Goal: Information Seeking & Learning: Check status

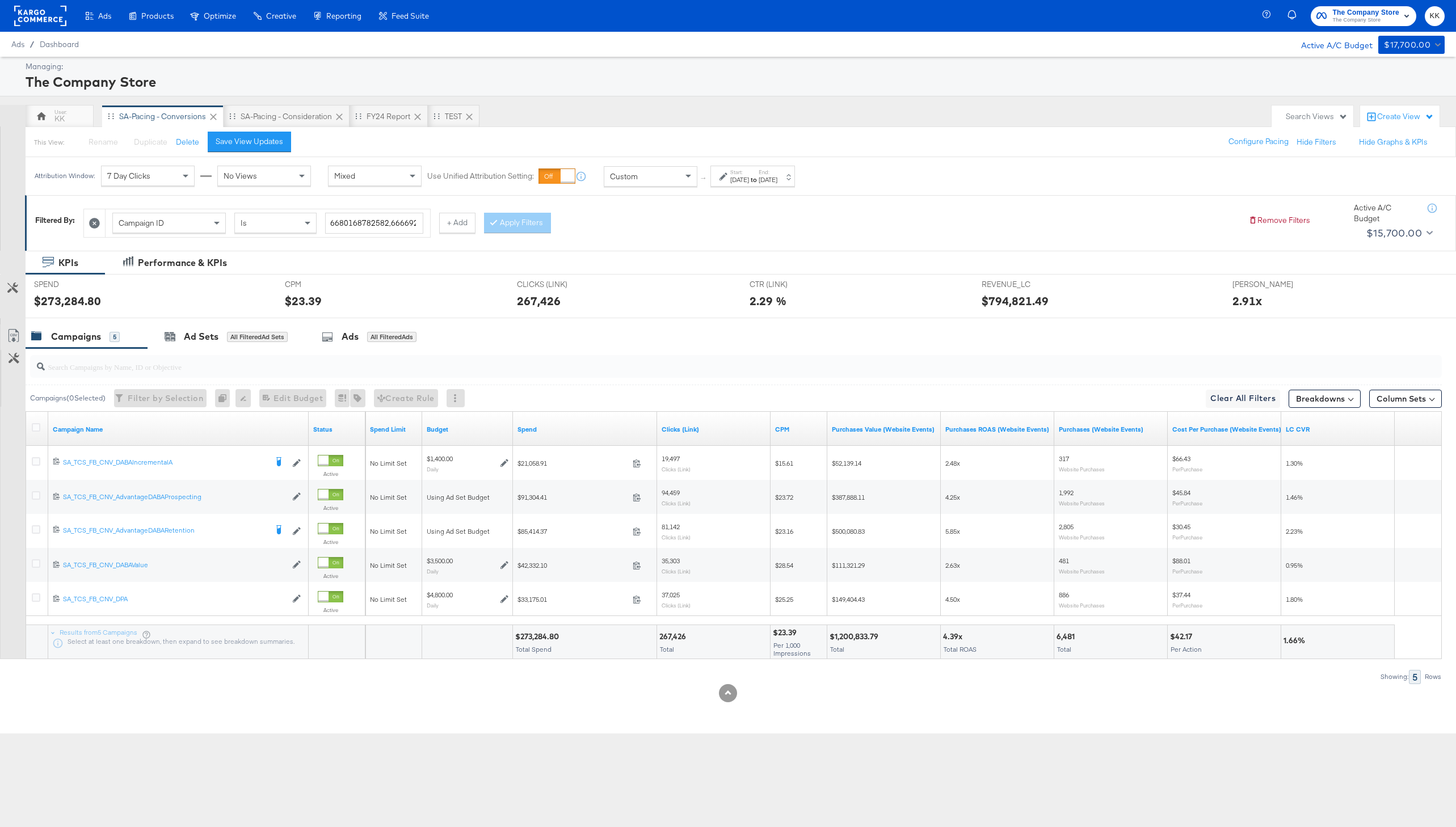
click at [562, 701] on div at bounding box center [728, 693] width 1456 height 18
click at [384, 114] on div "FY24 Report" at bounding box center [388, 116] width 44 height 11
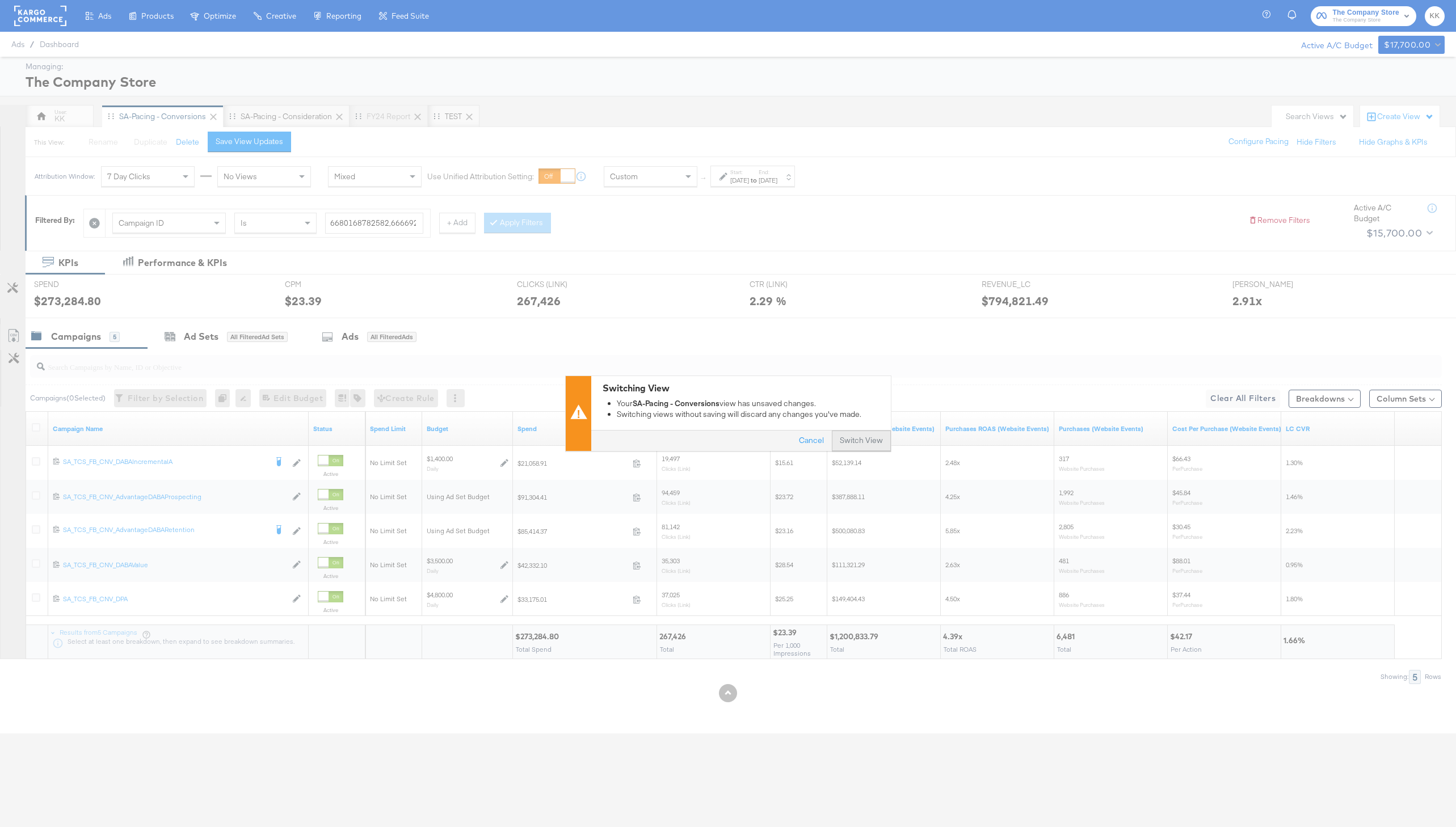
click at [880, 443] on button "Switch View" at bounding box center [861, 441] width 59 height 20
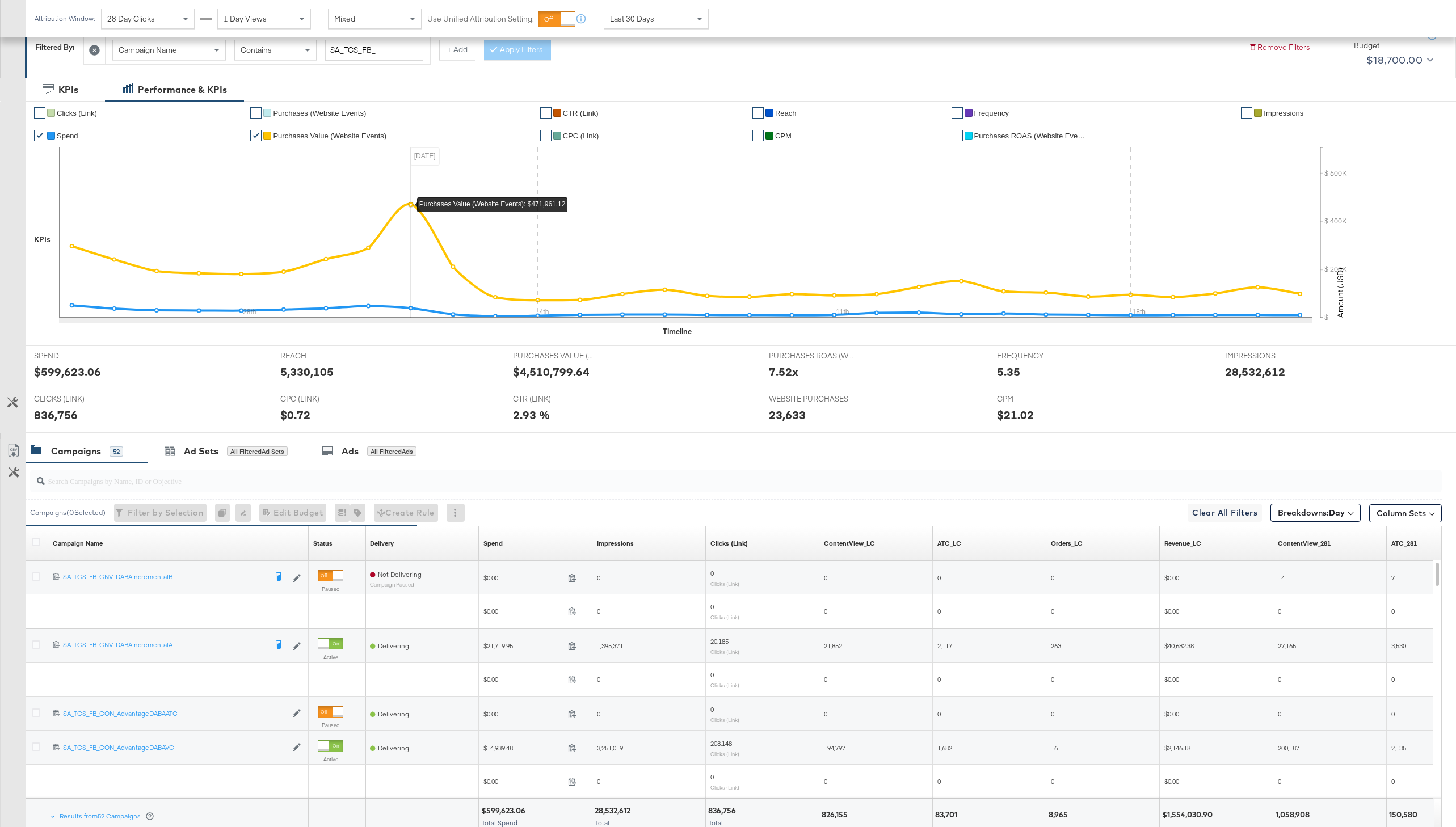
scroll to position [226, 0]
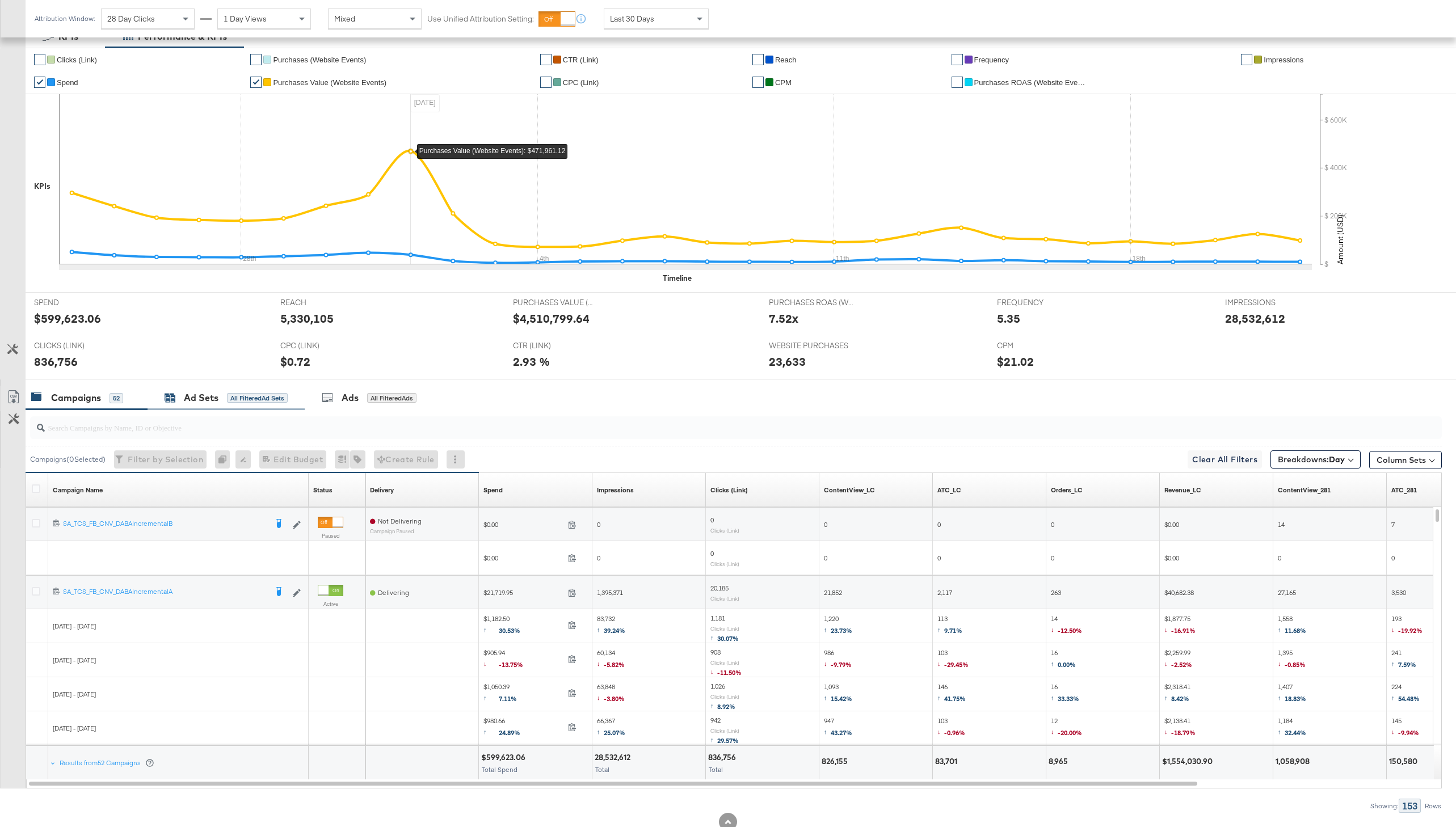
click at [222, 400] on div "Ad Sets All Filtered Ad Sets" at bounding box center [226, 398] width 123 height 13
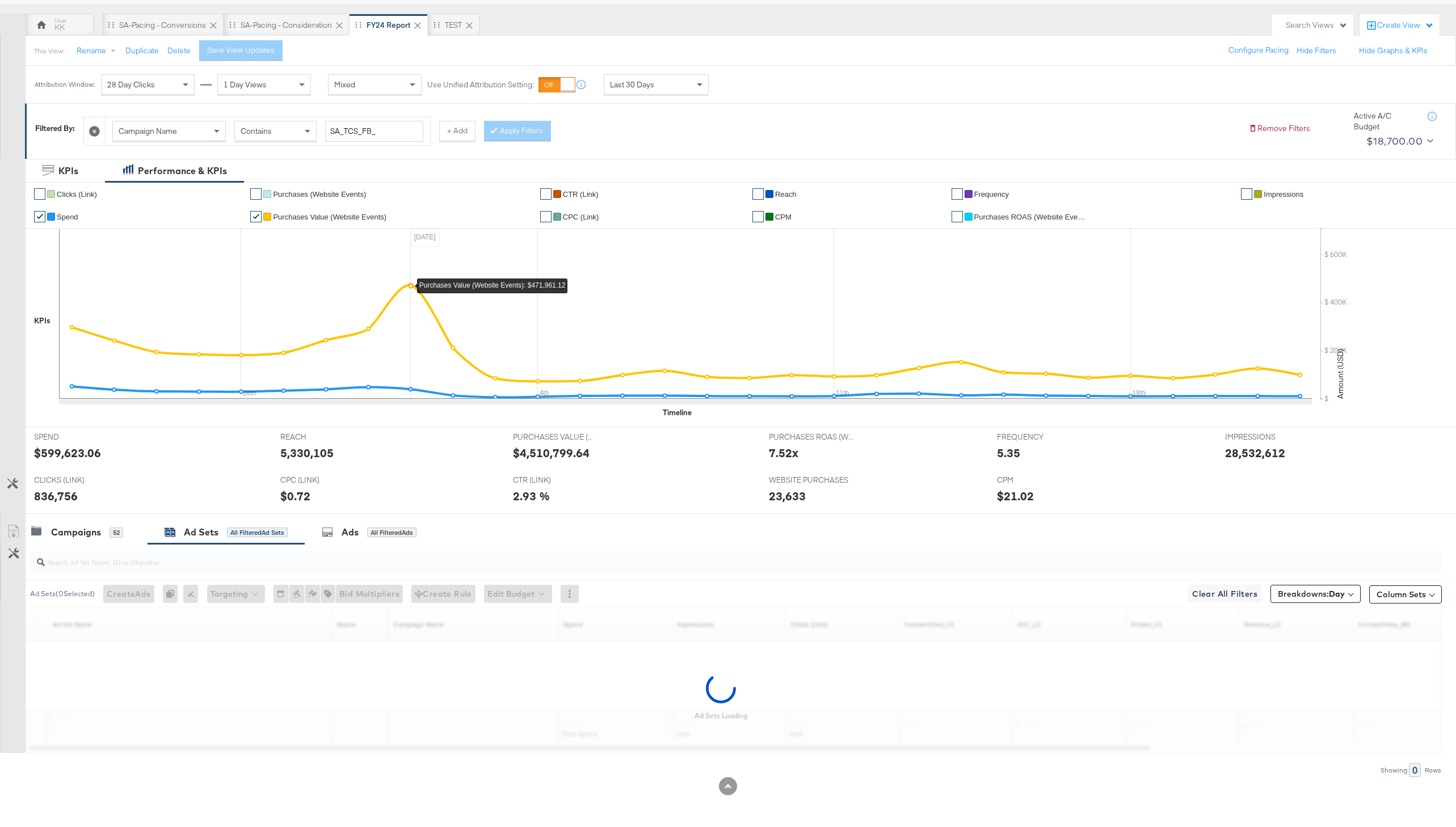
scroll to position [92, 0]
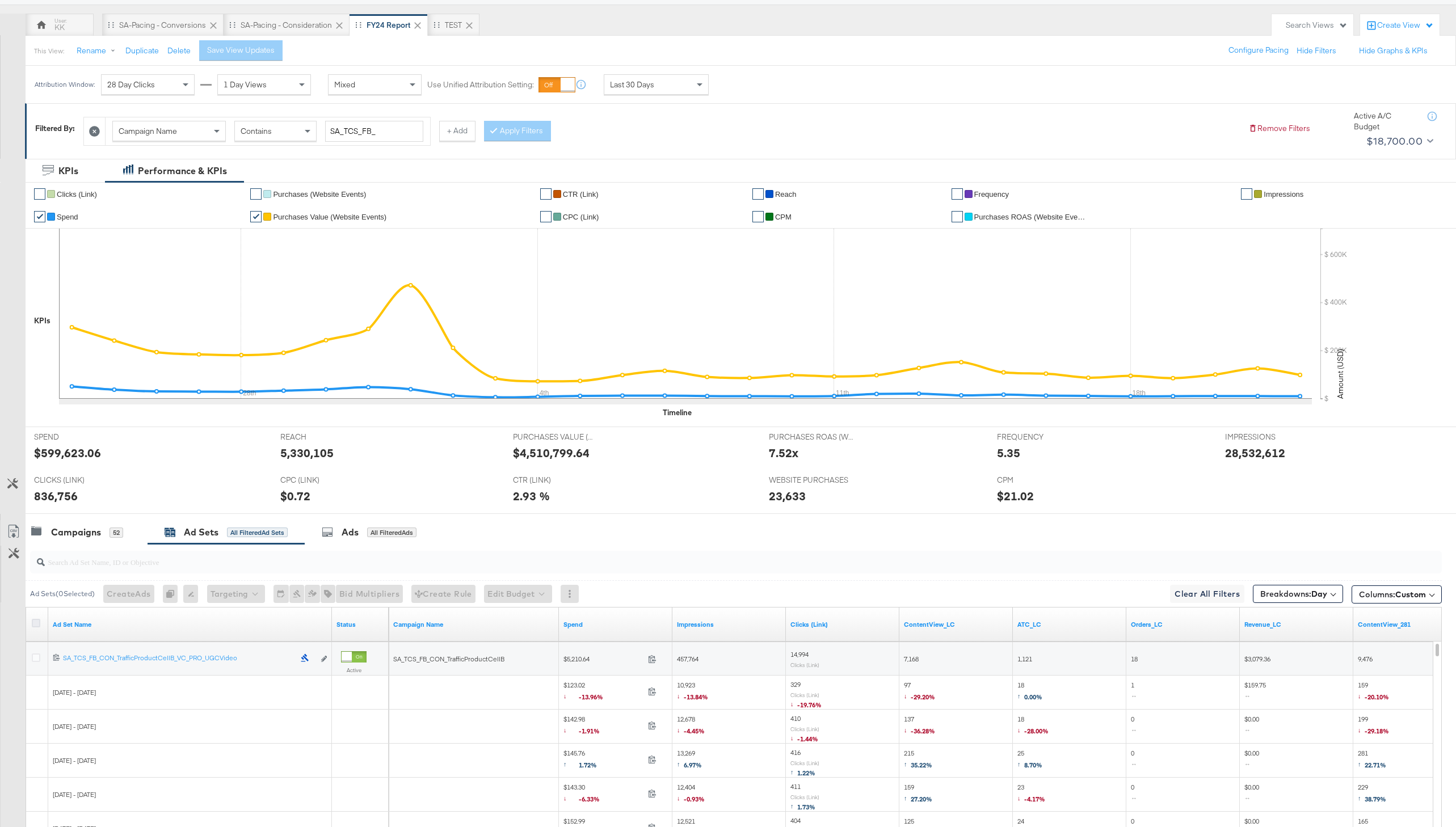
click at [36, 624] on icon at bounding box center [36, 623] width 9 height 9
click at [0, 0] on input "checkbox" at bounding box center [0, 0] width 0 height 0
click at [14, 530] on icon at bounding box center [12, 534] width 6 height 9
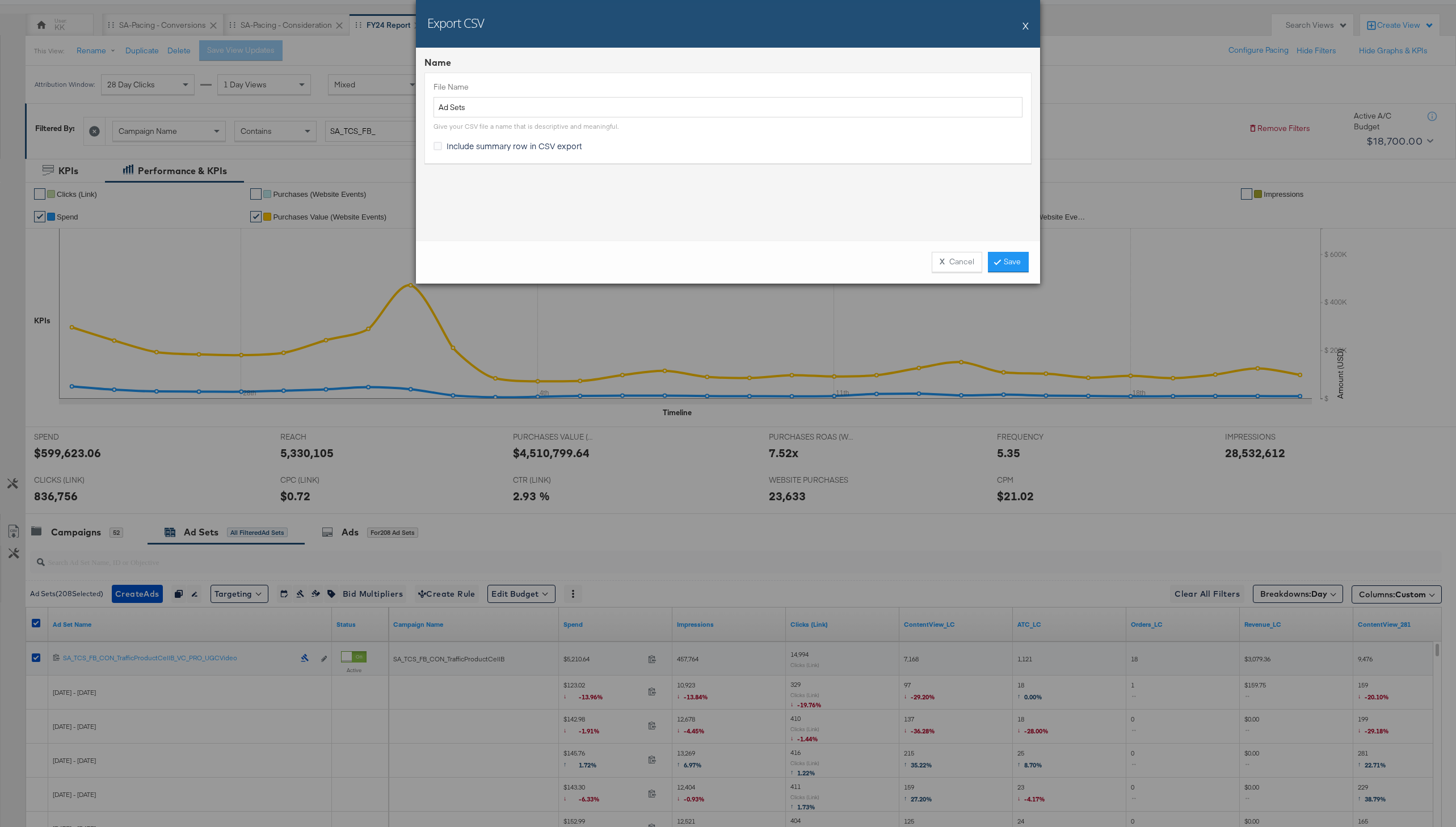
click at [1010, 248] on div "X Cancel Save" at bounding box center [728, 262] width 624 height 43
click at [1010, 267] on link "Save" at bounding box center [1008, 262] width 41 height 20
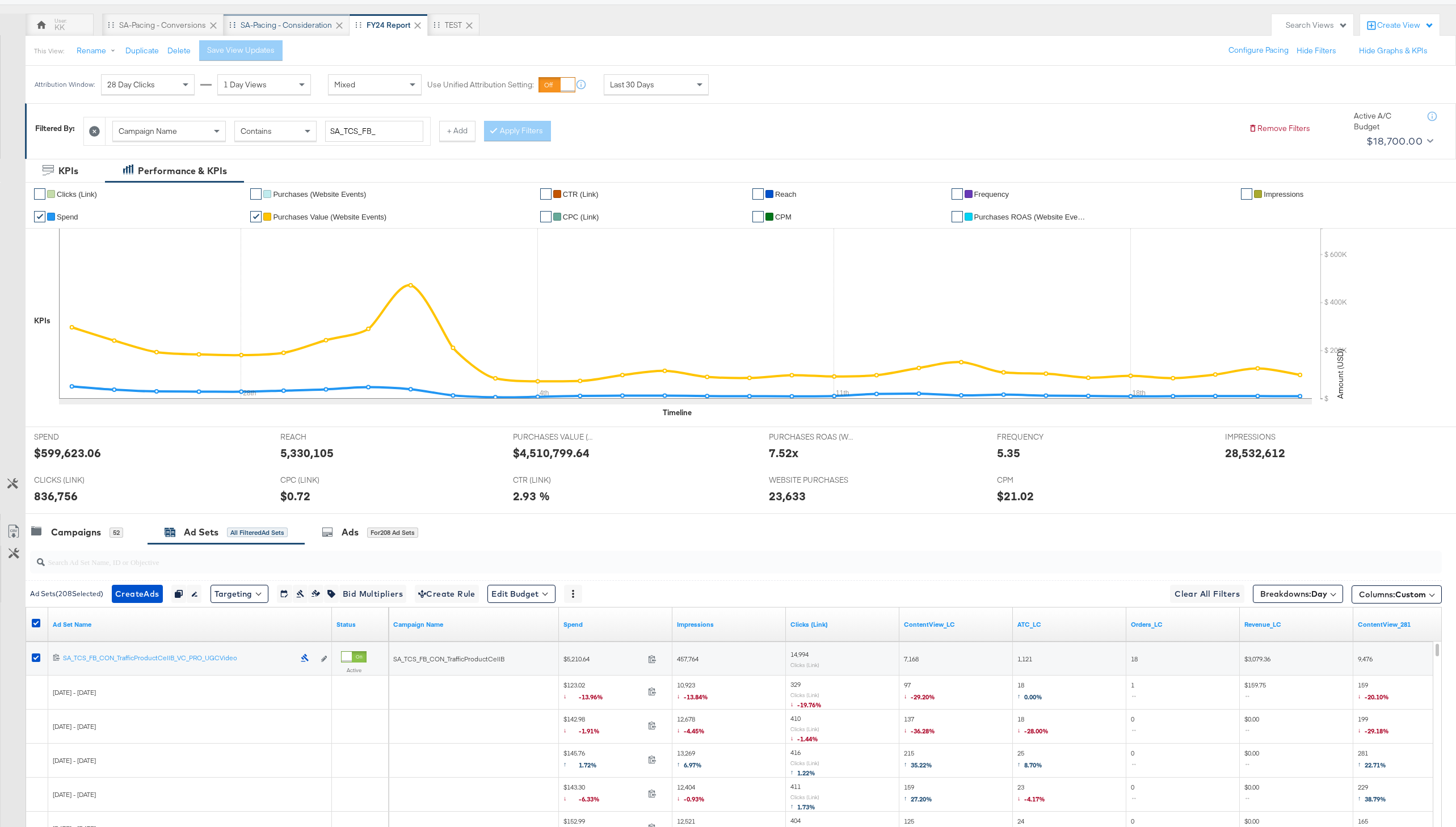
click at [286, 27] on div "SA-Pacing - Consideration" at bounding box center [286, 25] width 92 height 11
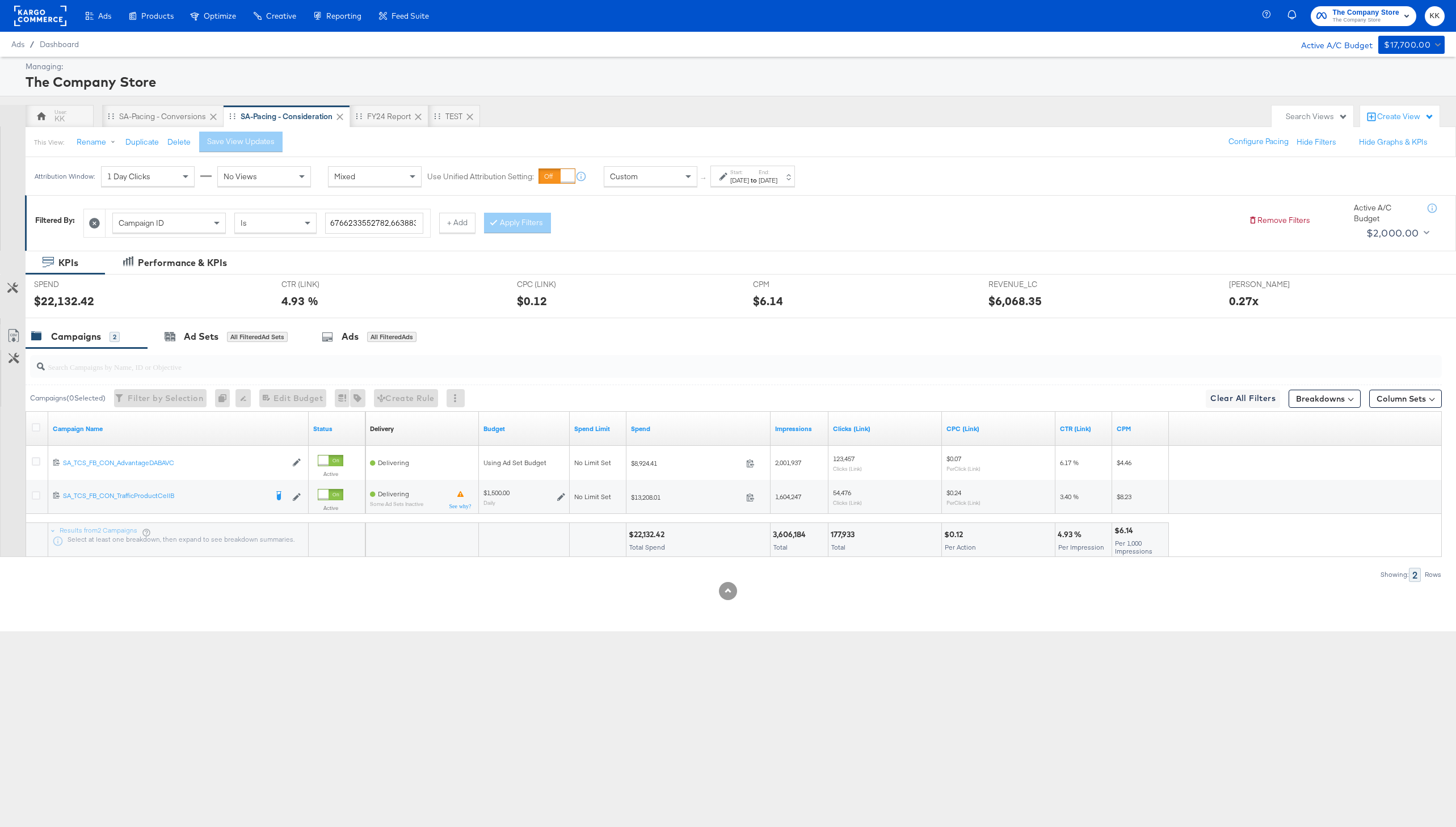
click at [777, 177] on div "[DATE]" at bounding box center [768, 180] width 19 height 9
click at [741, 267] on input "[DATE]" at bounding box center [742, 266] width 119 height 20
click at [709, 368] on td "22" at bounding box center [715, 371] width 19 height 16
type input "[DATE]"
click at [823, 323] on button "Apply" at bounding box center [821, 320] width 36 height 20
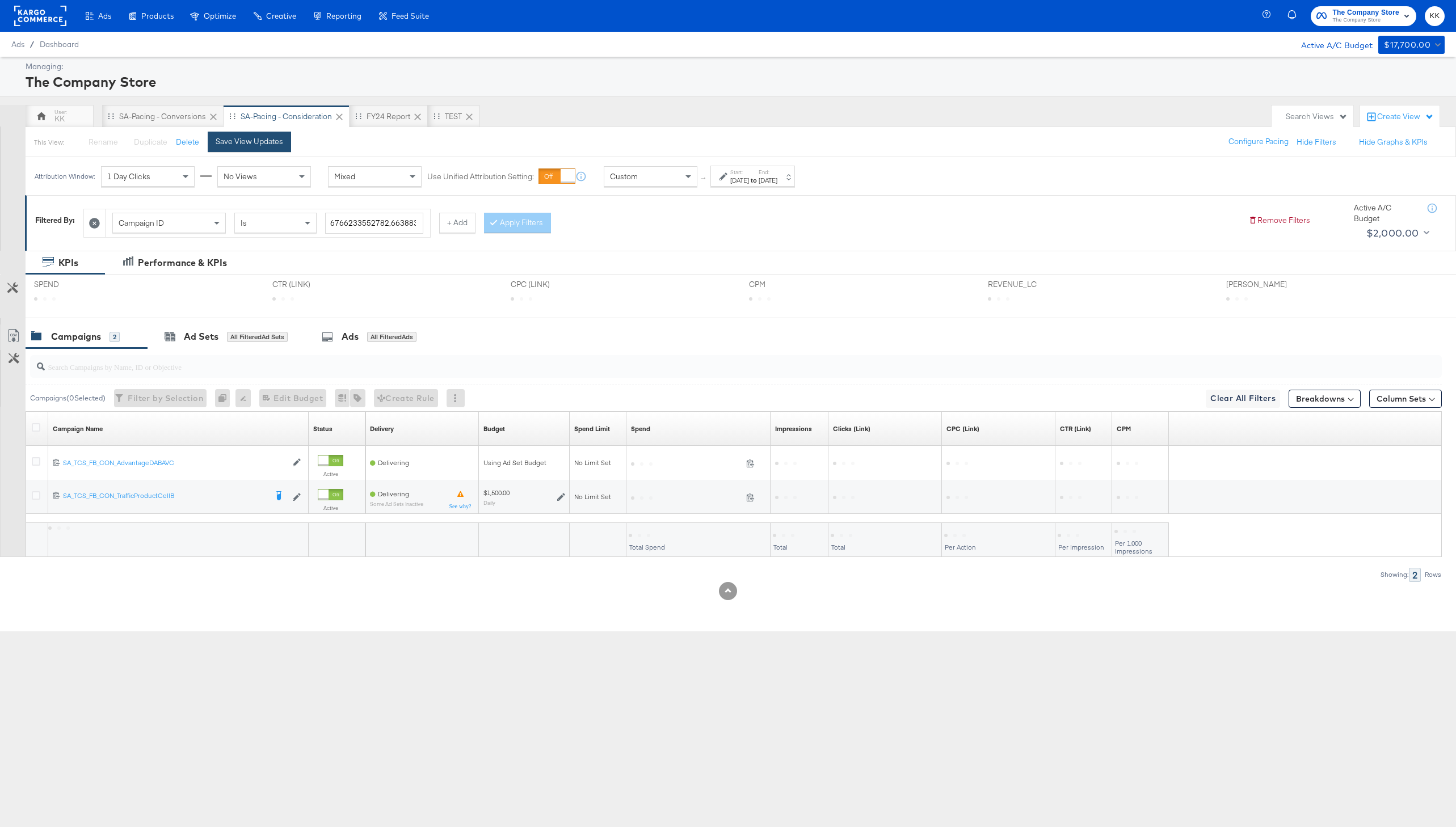
click at [281, 143] on div "Save View Updates" at bounding box center [250, 141] width 68 height 11
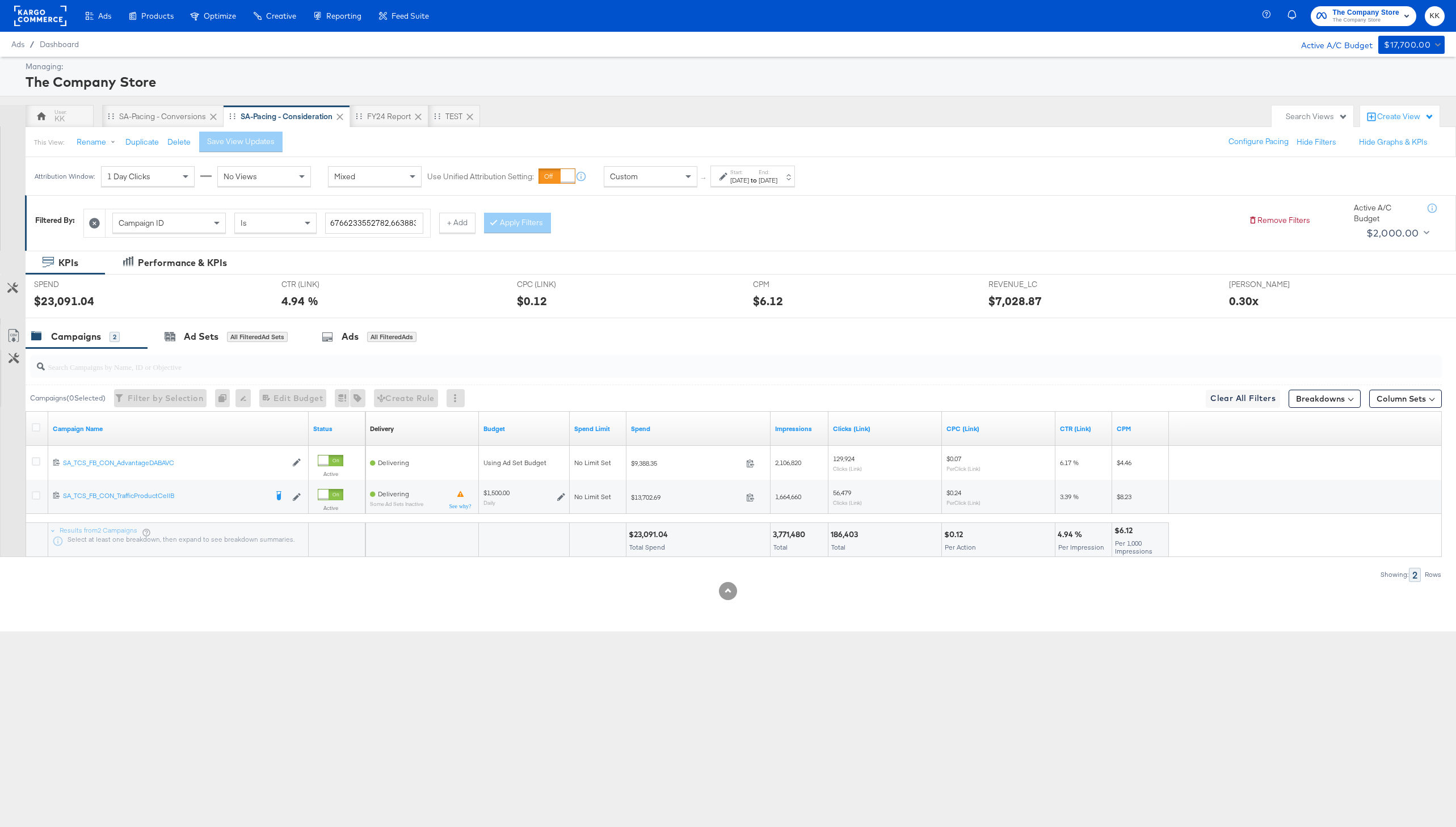
click at [658, 534] on div "Customize KPIs Export as CSV Campaign Name Status Delivery Sorting Unavailable …" at bounding box center [720, 484] width 1442 height 146
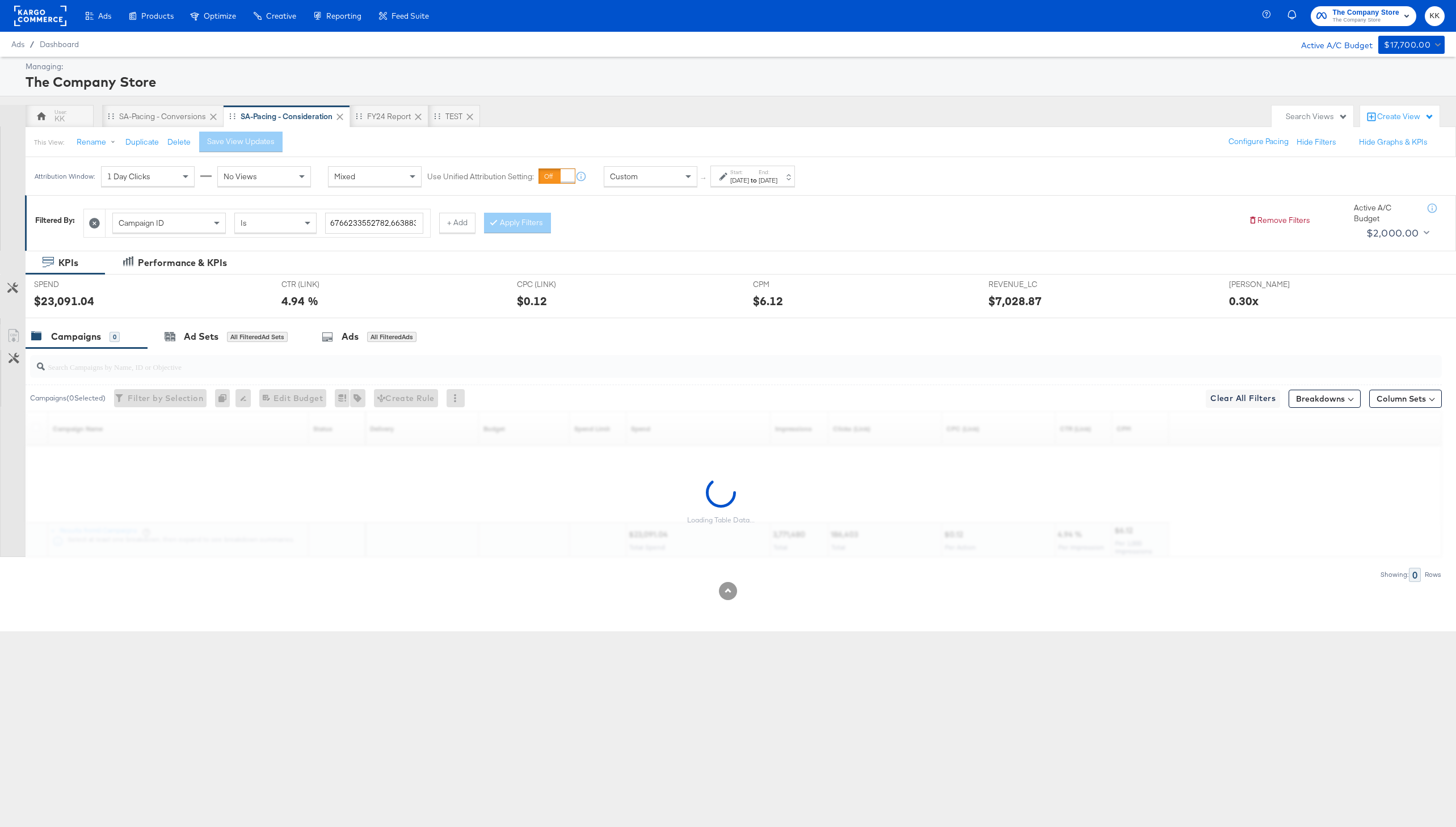
click at [658, 534] on div "Loading Table Data..." at bounding box center [720, 501] width 1442 height 112
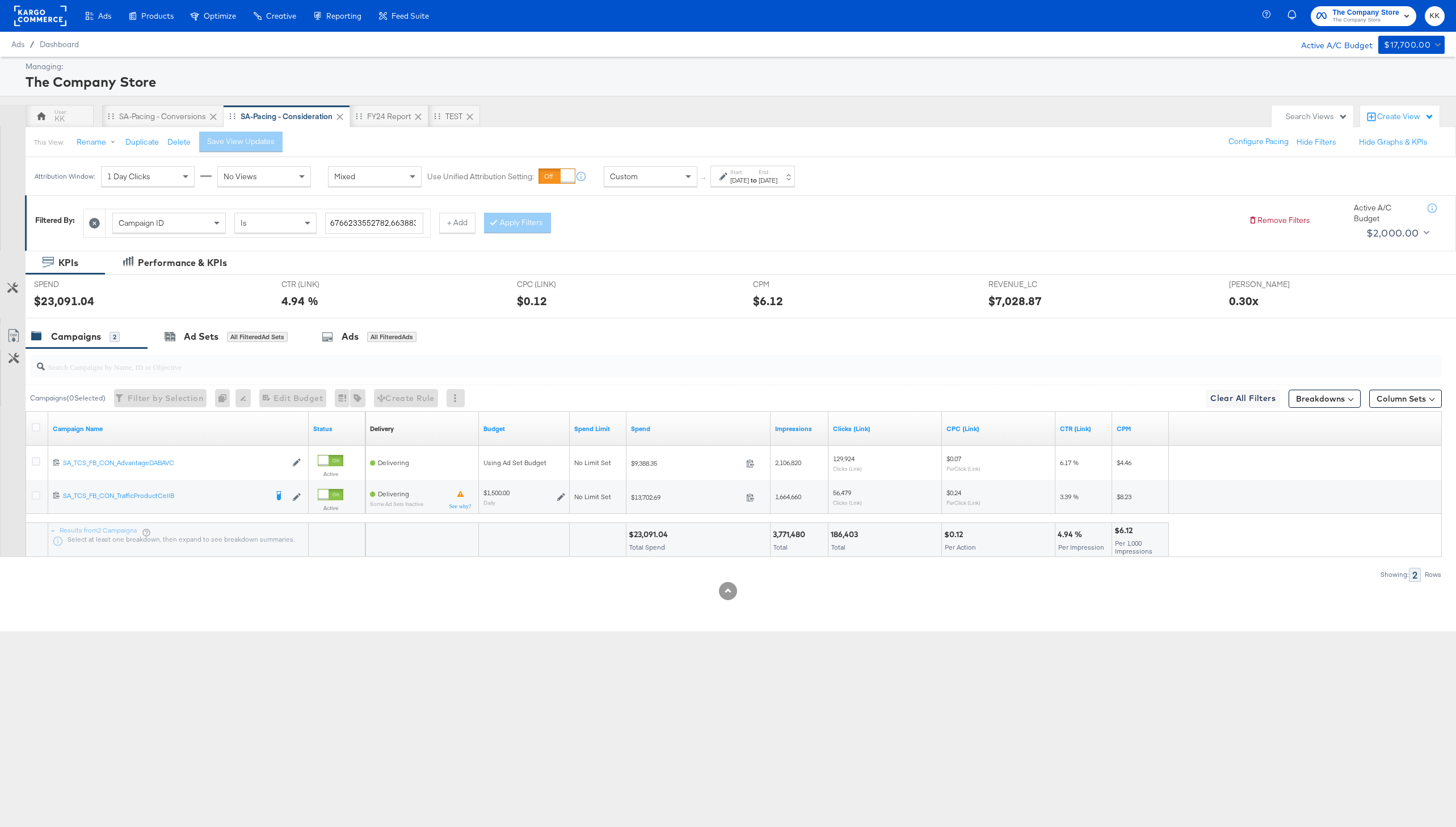
click at [658, 534] on div "$23,091.04" at bounding box center [650, 534] width 43 height 11
copy div "23,091.04"
click at [156, 120] on div "SA-Pacing - Conversions" at bounding box center [162, 116] width 87 height 11
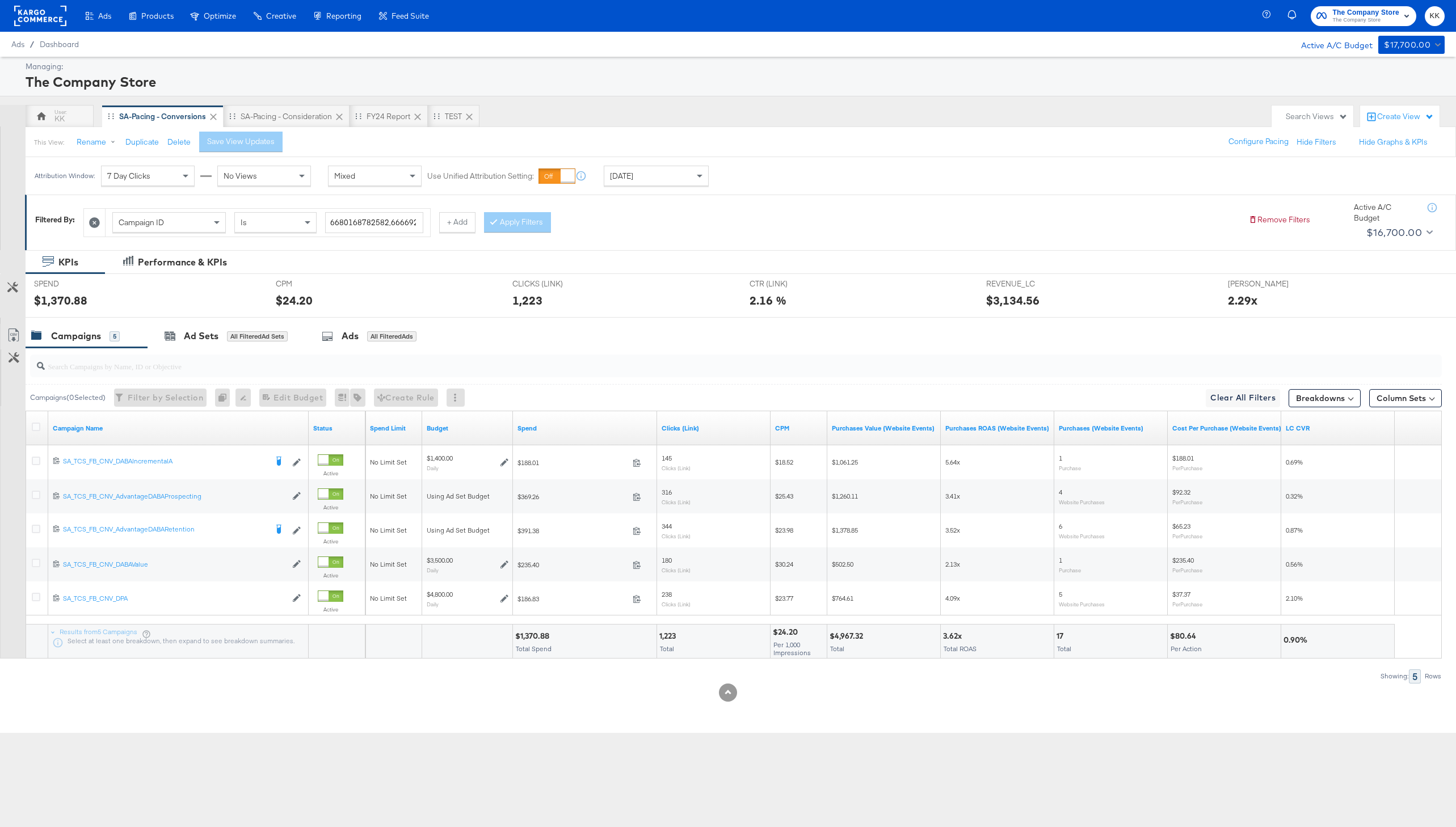
click at [673, 169] on div "[DATE]" at bounding box center [656, 176] width 104 height 19
click at [777, 176] on div "[DATE]" at bounding box center [768, 180] width 19 height 9
click at [738, 253] on div "End Time: [DATE] ‹ [DATE] › Su Mo Tu We Th Fr Sa 31 1 2 3 4 5 6 7 8 9 10 11 12 …" at bounding box center [750, 267] width 124 height 52
click at [733, 262] on input "[DATE]" at bounding box center [747, 266] width 119 height 20
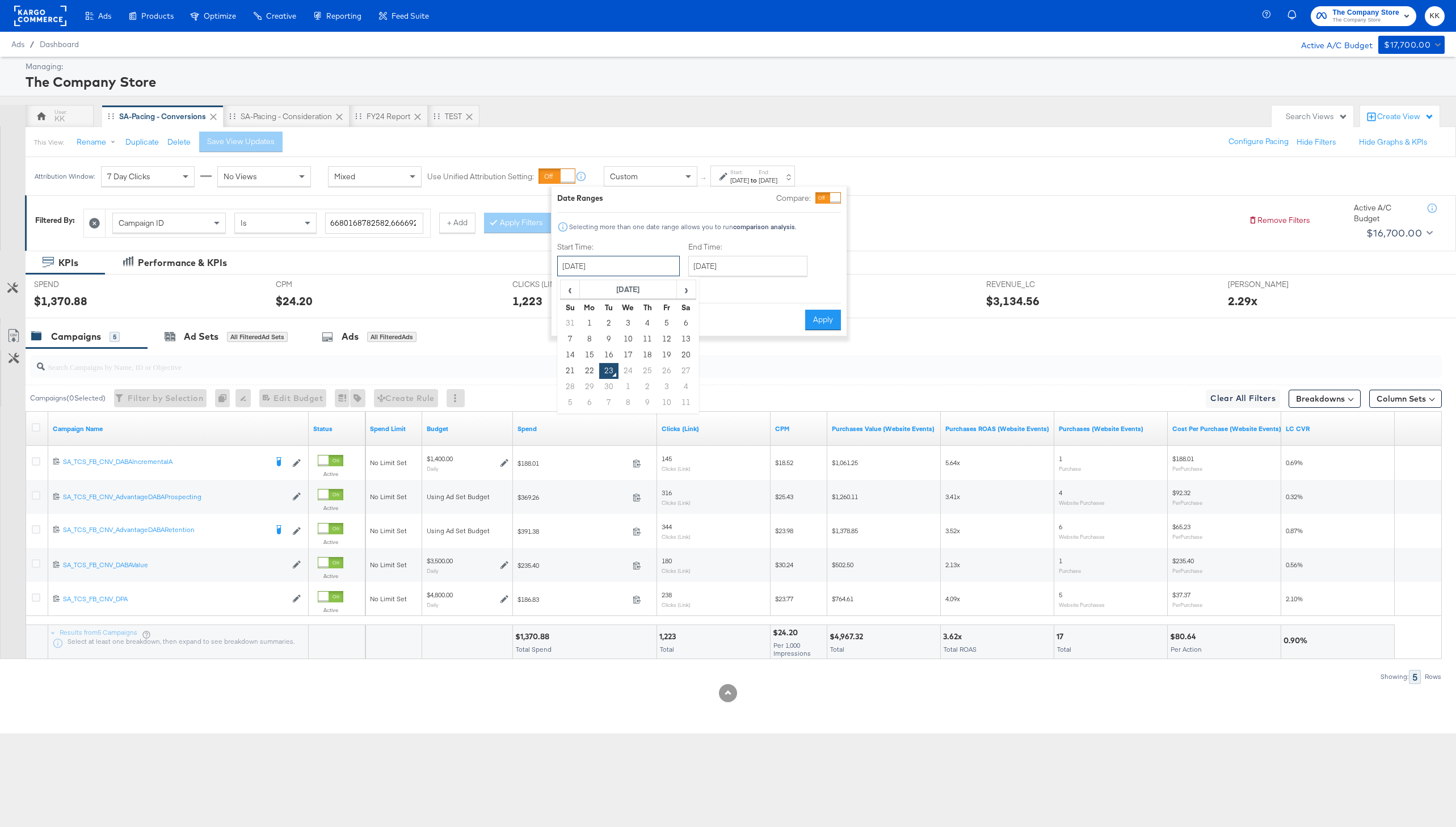
click at [630, 261] on input "[DATE]" at bounding box center [619, 266] width 123 height 20
click at [594, 323] on td "1" at bounding box center [589, 323] width 19 height 16
type input "[DATE]"
click at [708, 263] on input "[DATE]" at bounding box center [743, 266] width 119 height 20
click at [712, 372] on td "22" at bounding box center [716, 371] width 19 height 16
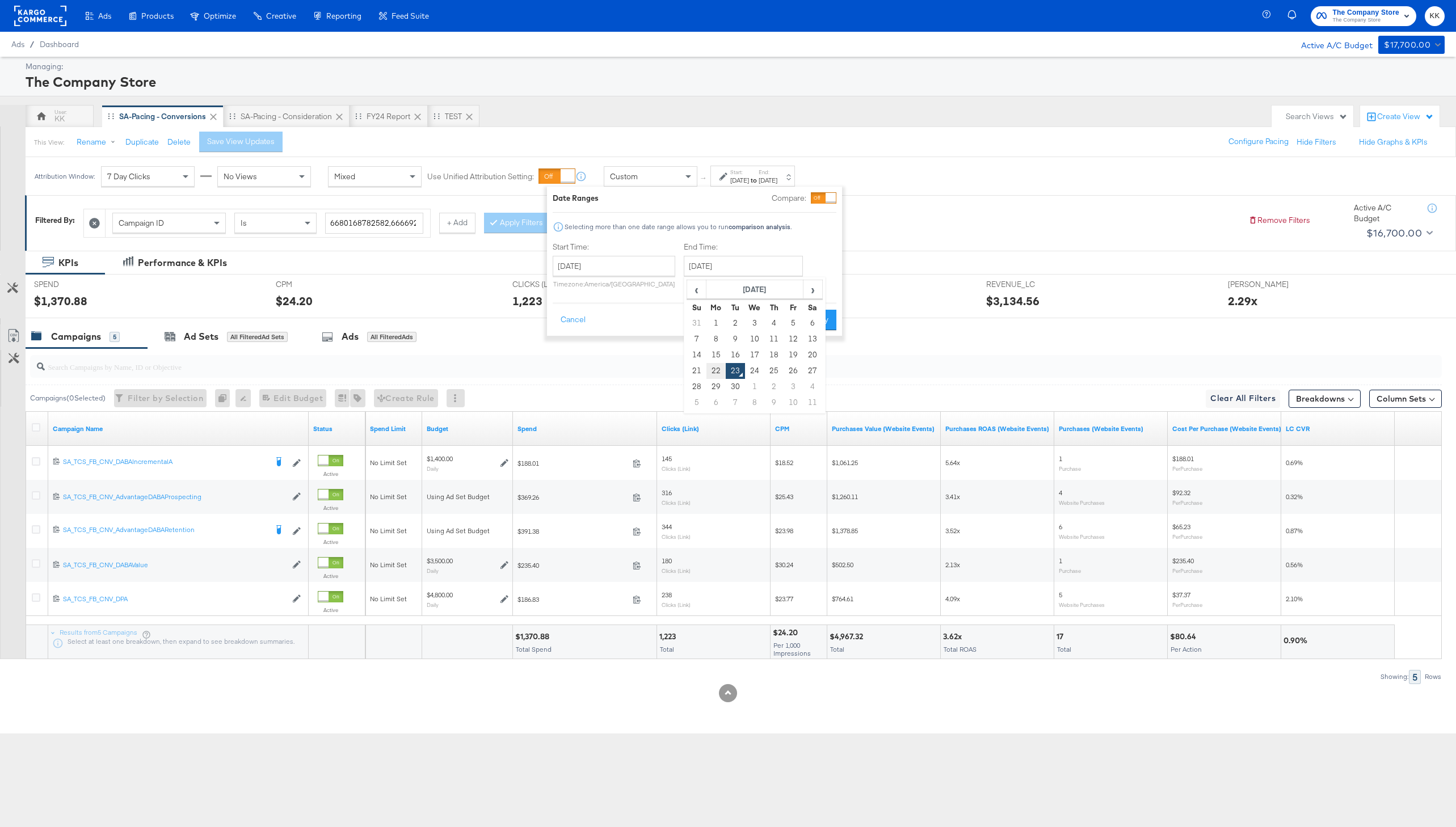
type input "[DATE]"
click at [813, 321] on button "Apply" at bounding box center [821, 320] width 36 height 20
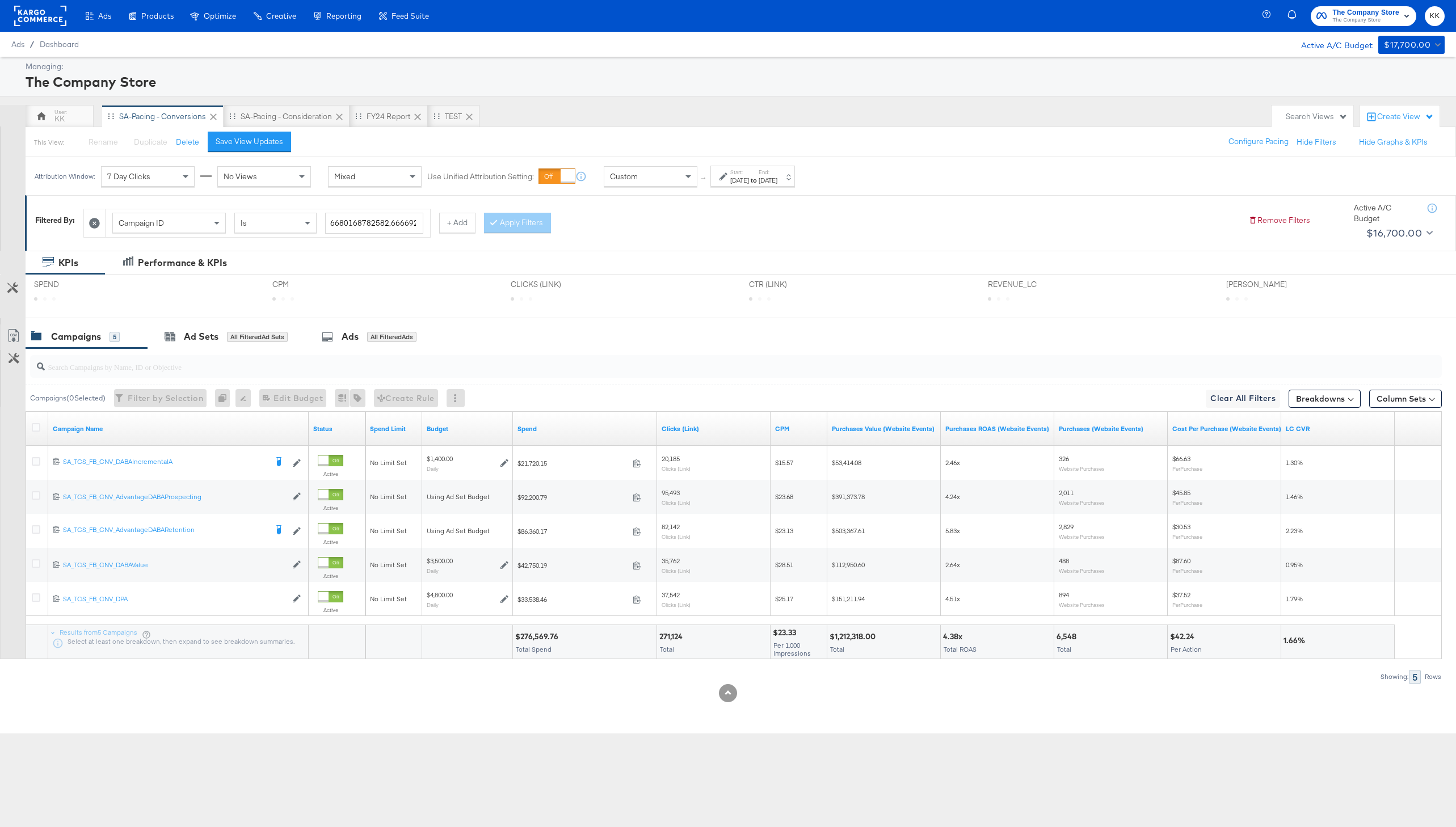
click at [528, 632] on div "$276,569.76" at bounding box center [538, 637] width 47 height 11
click at [534, 633] on div "$276,569.76" at bounding box center [538, 637] width 47 height 11
copy div "276,569.76"
click at [303, 113] on div "SA-Pacing - Consideration" at bounding box center [286, 116] width 92 height 11
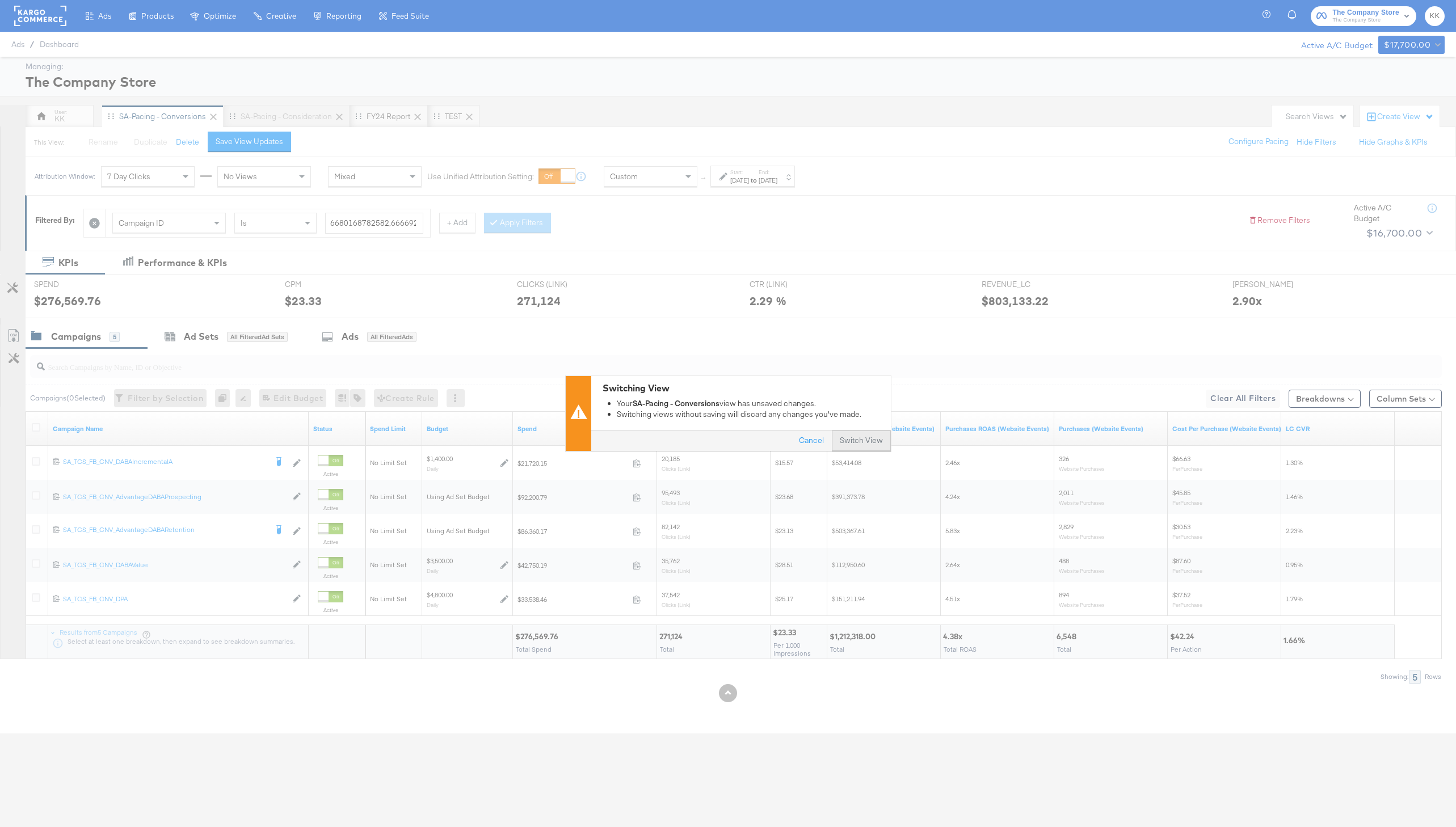
click at [847, 441] on button "Switch View" at bounding box center [861, 441] width 59 height 20
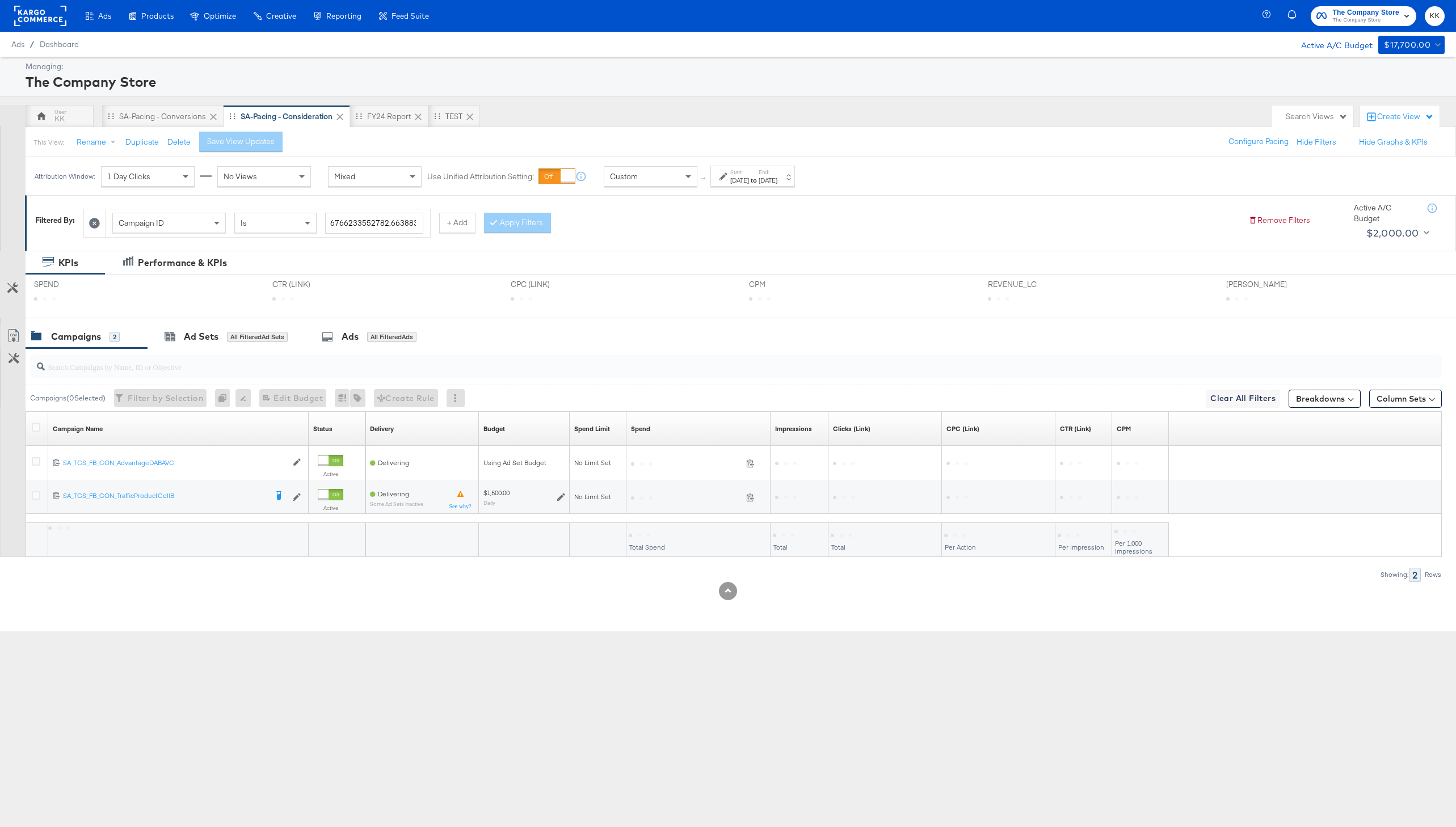
click at [745, 180] on div "[DATE]" at bounding box center [740, 180] width 19 height 9
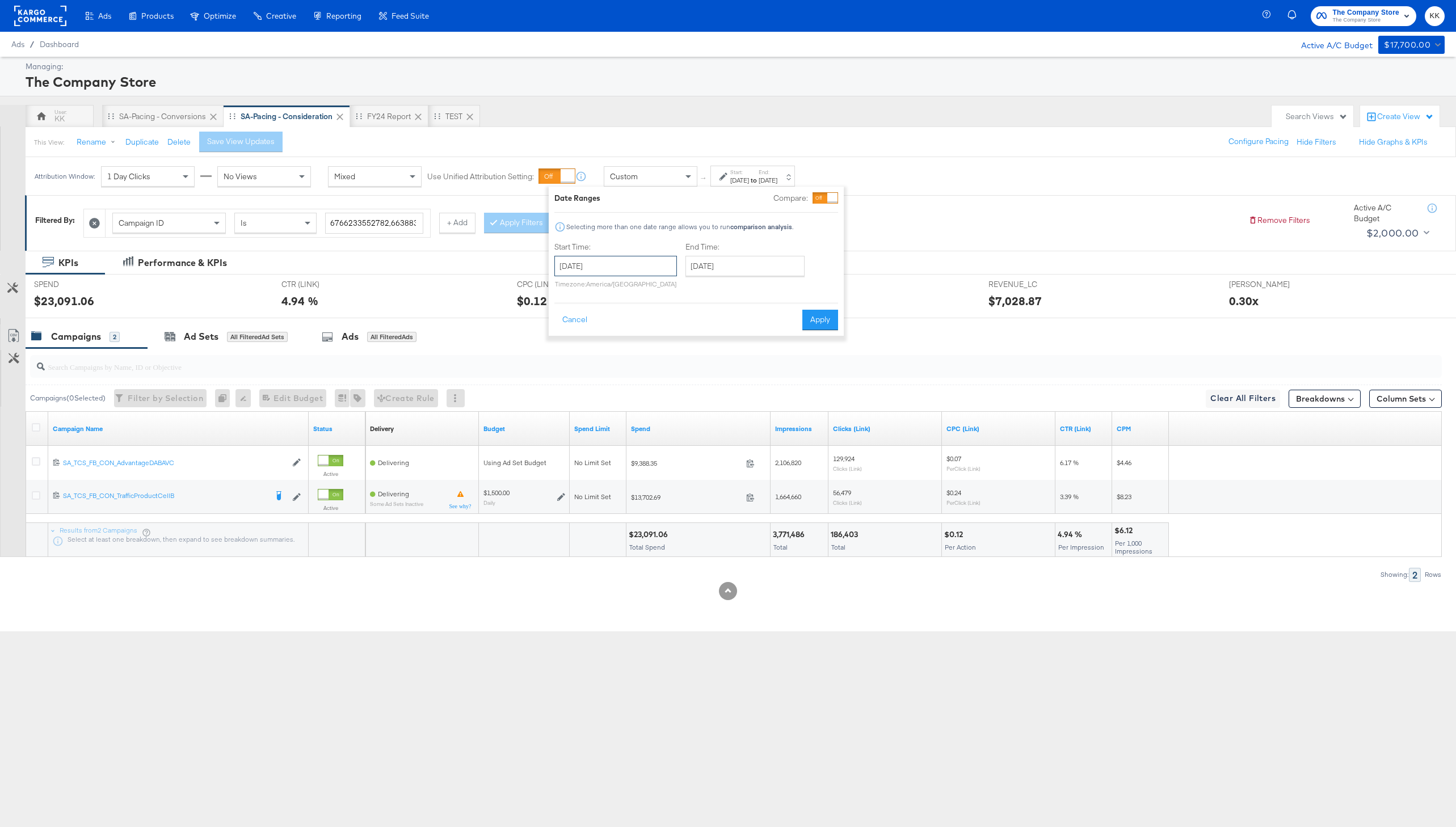
click at [643, 262] on input "[DATE]" at bounding box center [616, 266] width 123 height 20
click at [586, 352] on td "15" at bounding box center [586, 355] width 19 height 16
type input "[DATE]"
click at [760, 252] on div "End Time: [DATE] ‹ [DATE] › Su Mo Tu We Th Fr Sa 31 1 2 3 4 5 6 7 8 9 10 11 12 …" at bounding box center [752, 267] width 124 height 52
click at [760, 262] on input "[DATE]" at bounding box center [749, 266] width 119 height 20
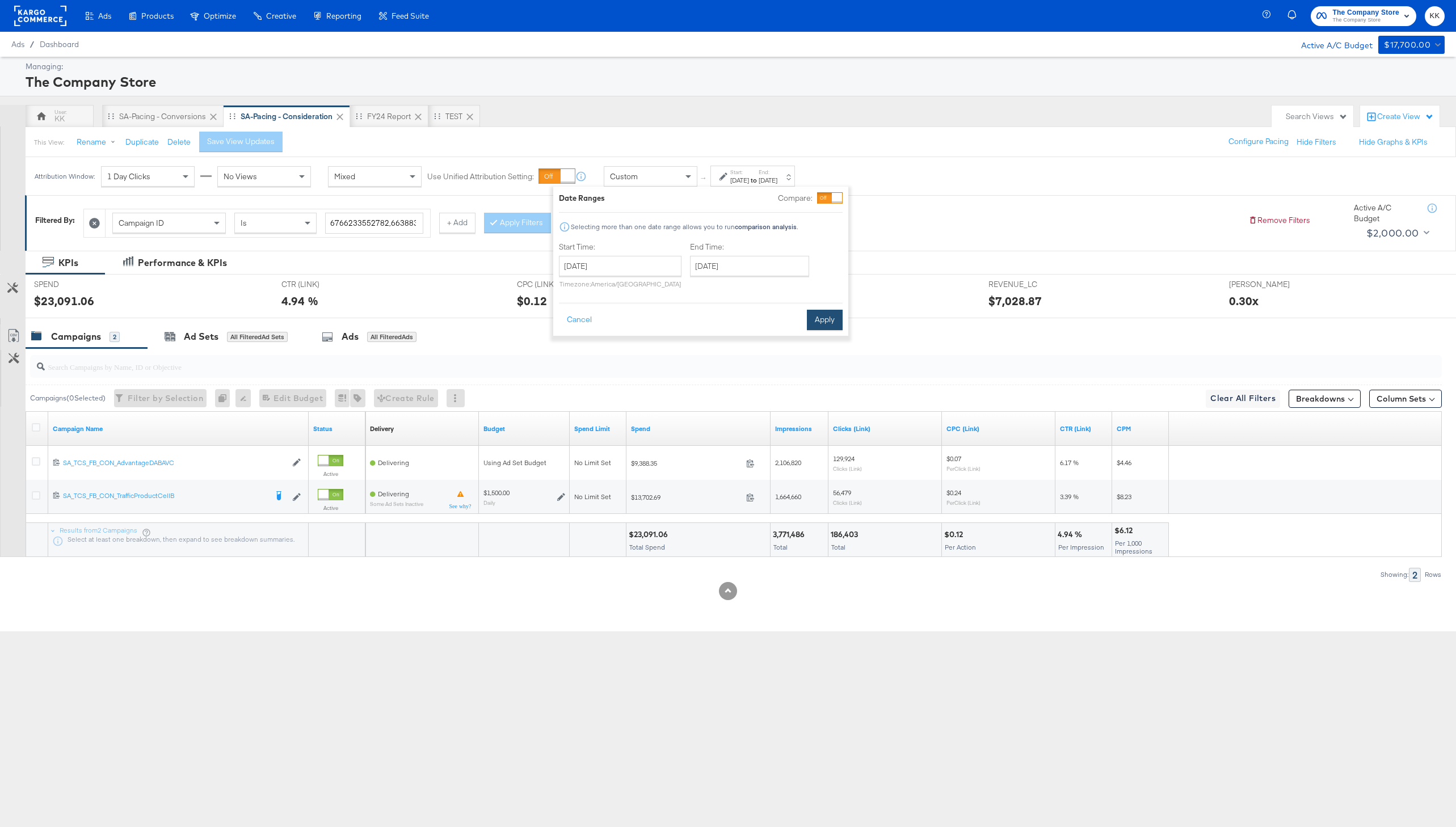
click at [836, 322] on button "Apply" at bounding box center [825, 320] width 36 height 20
click at [1409, 394] on button "Column Sets" at bounding box center [1405, 399] width 73 height 18
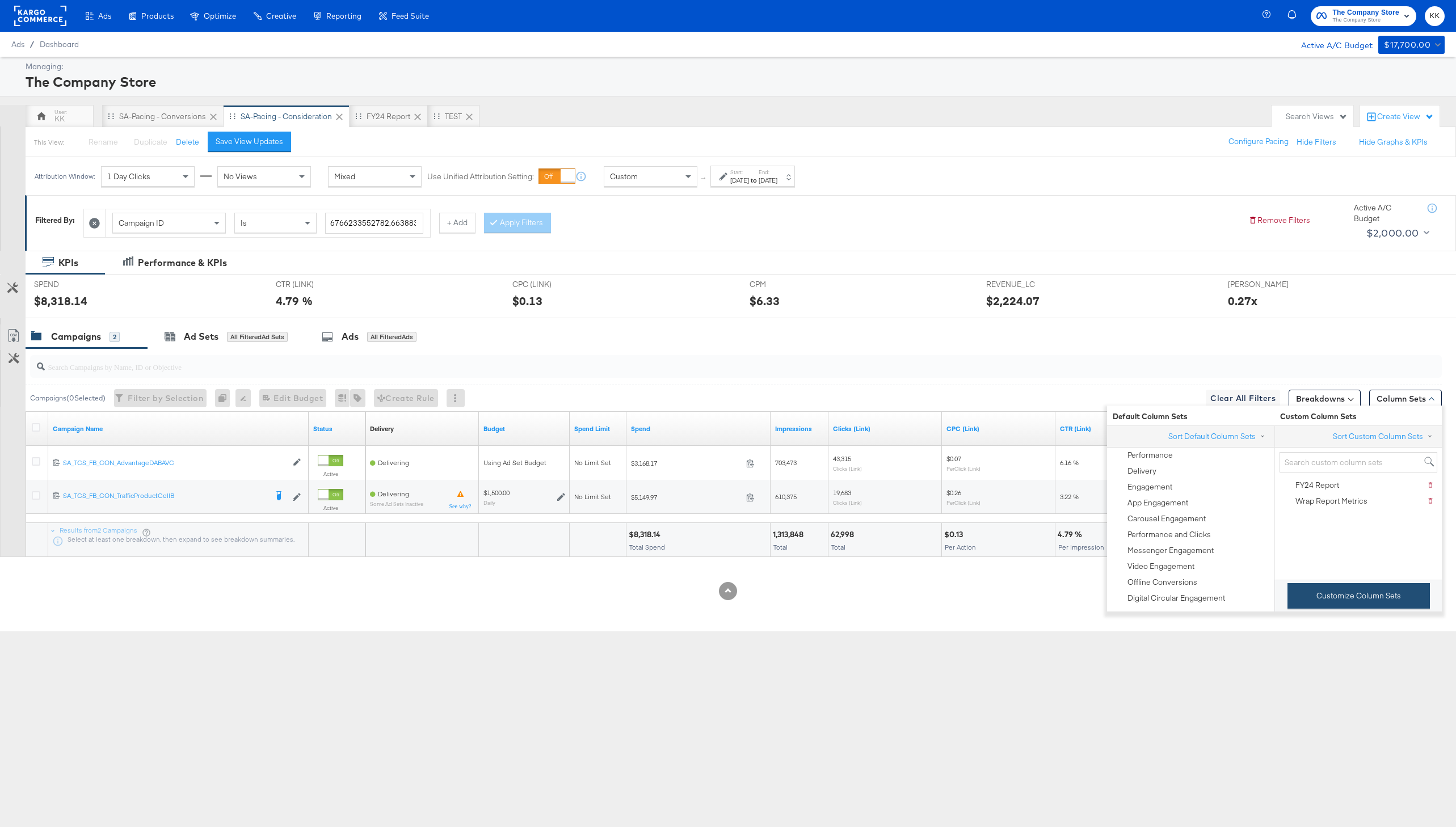
click at [1318, 592] on button "Customize Column Sets" at bounding box center [1358, 596] width 142 height 25
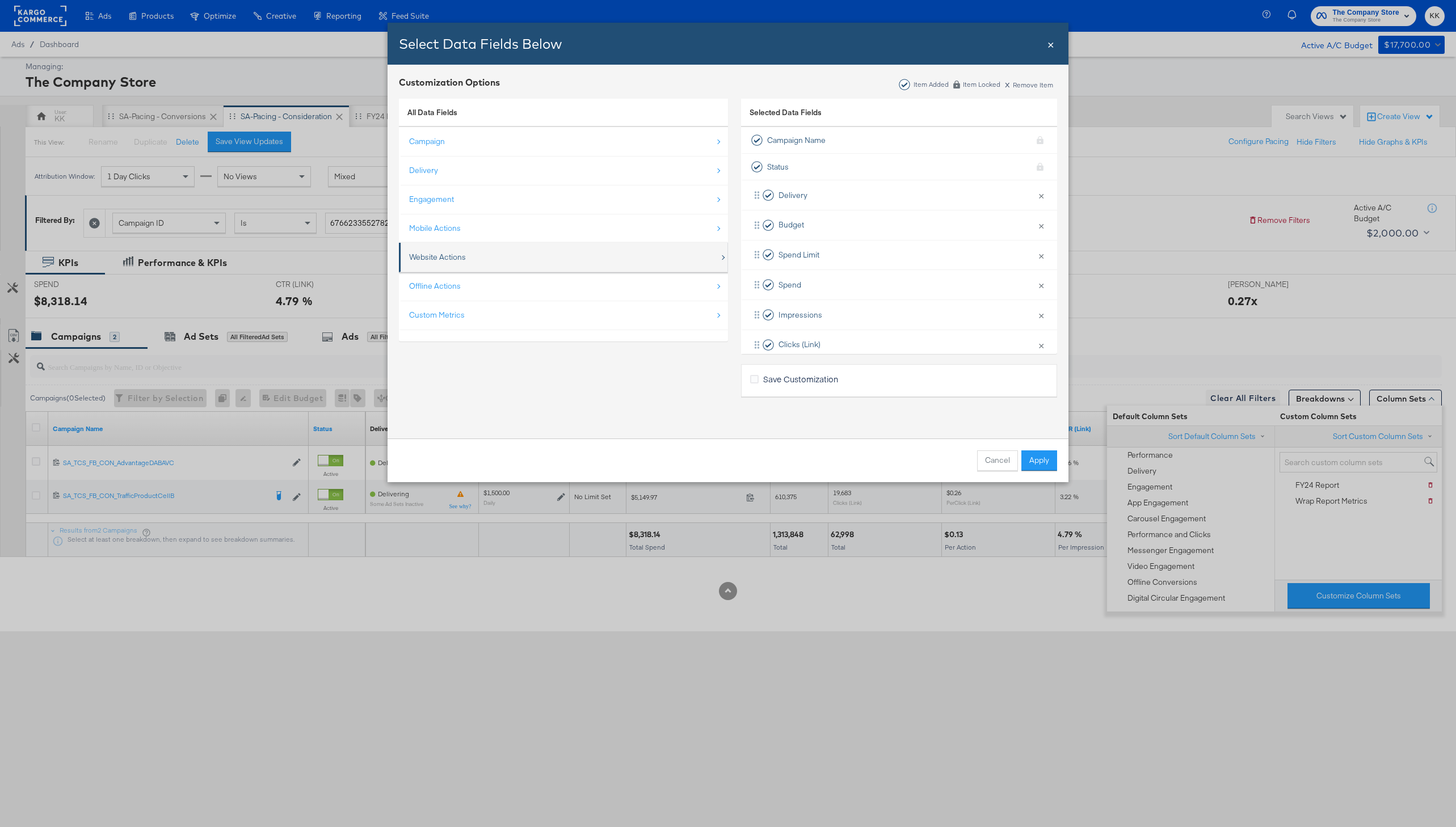
click at [479, 267] on div "Website Actions" at bounding box center [564, 257] width 310 height 23
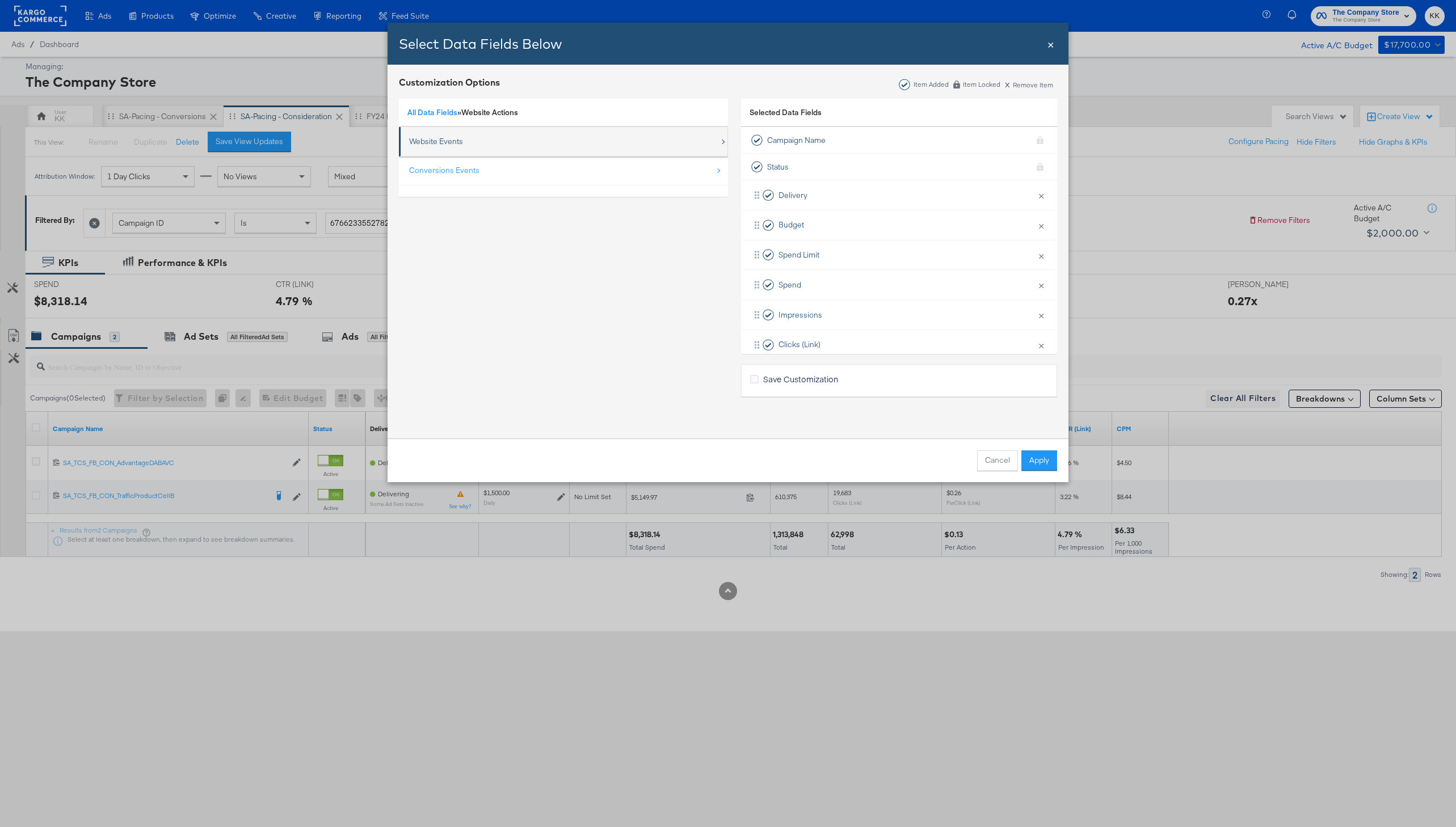
click at [479, 136] on div "Website Events" at bounding box center [564, 141] width 310 height 23
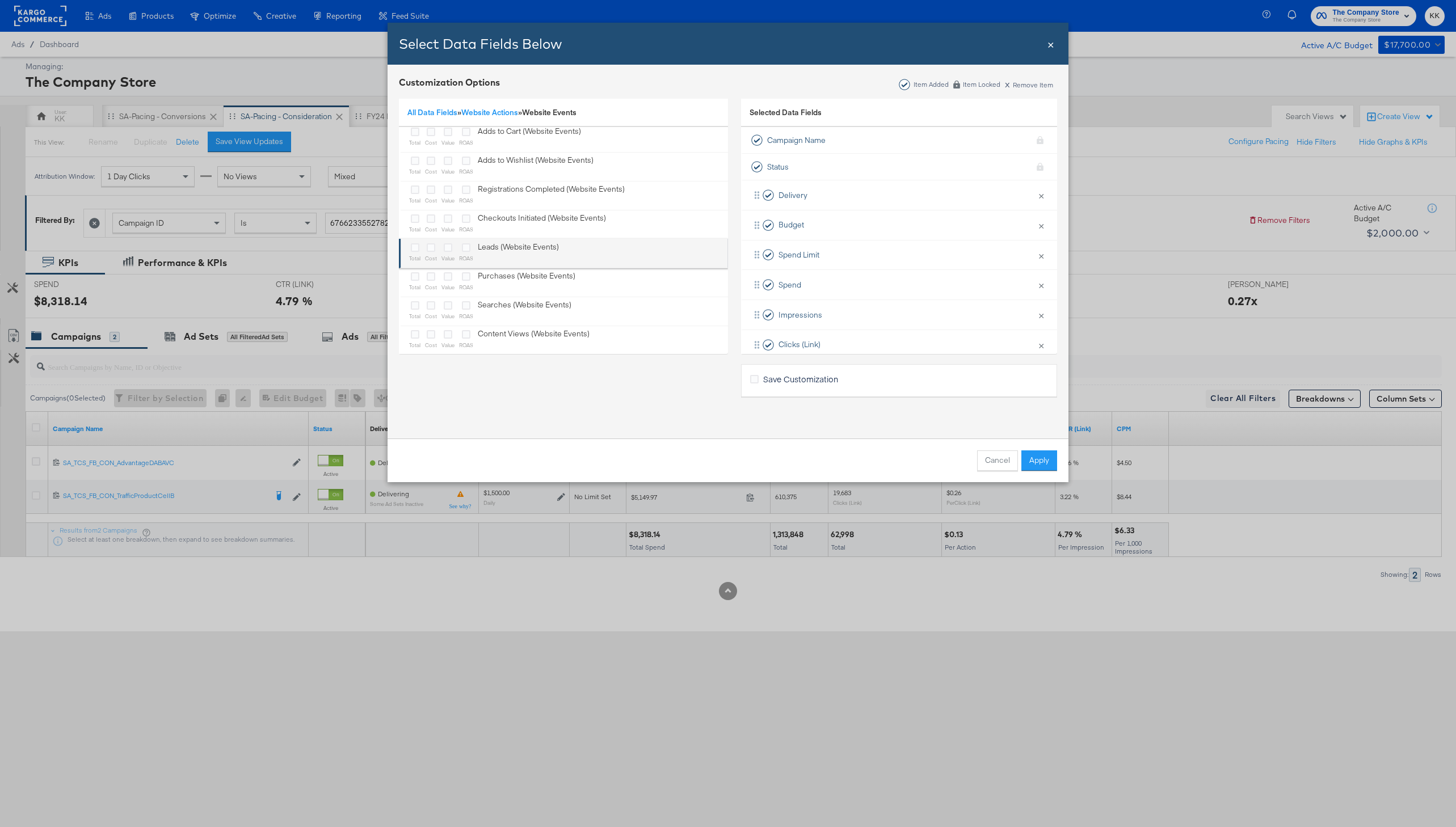
scroll to position [45, 0]
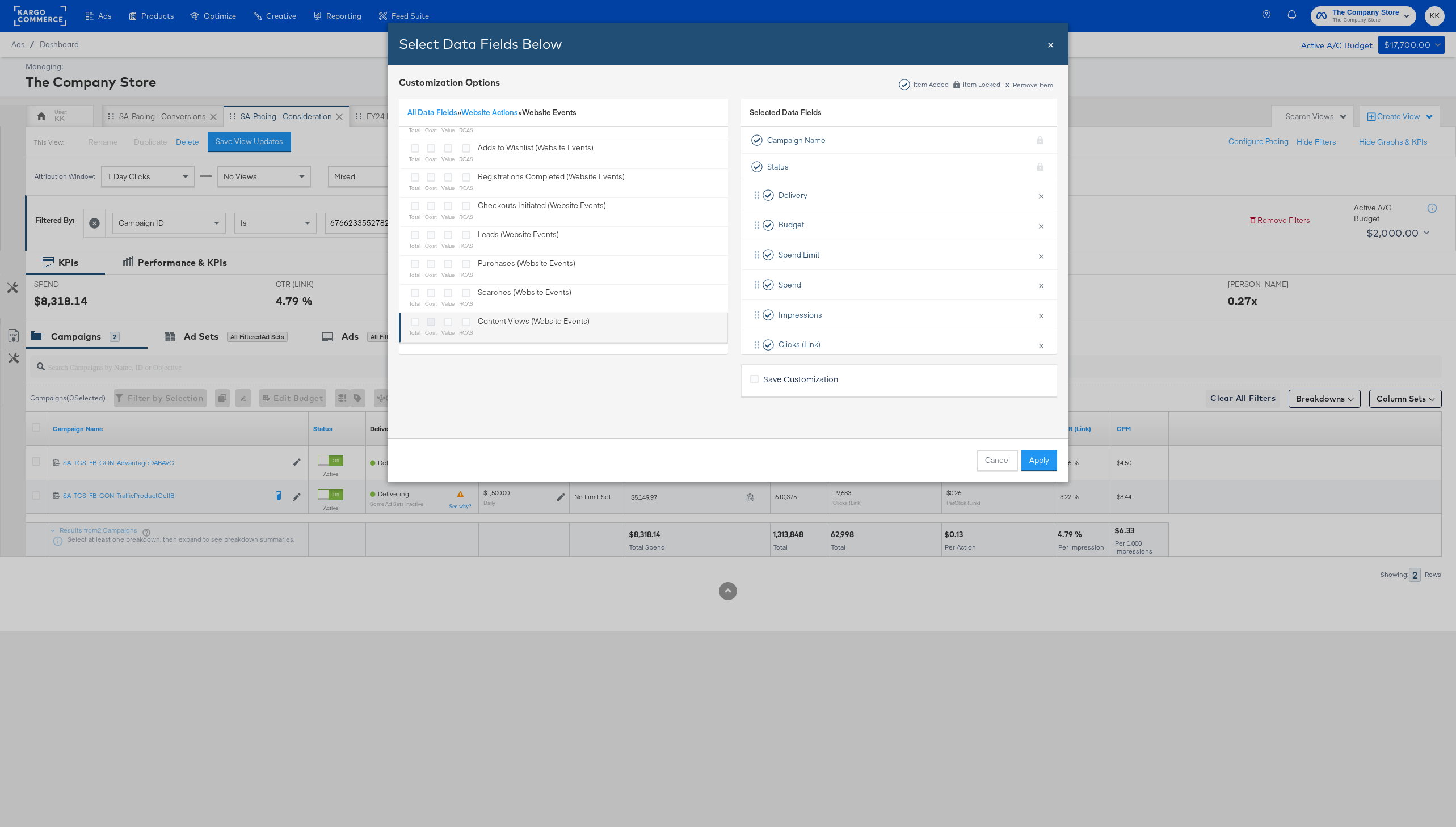
click at [430, 326] on icon "Bulk Add Locations Modal" at bounding box center [431, 322] width 9 height 9
click at [0, 0] on input "Bulk Add Locations Modal" at bounding box center [0, 0] width 0 height 0
click at [413, 323] on icon "Bulk Add Locations Modal" at bounding box center [415, 322] width 9 height 9
click at [0, 0] on input "Bulk Add Locations Modal" at bounding box center [0, 0] width 0 height 0
click at [1044, 459] on button "Apply" at bounding box center [1039, 461] width 36 height 20
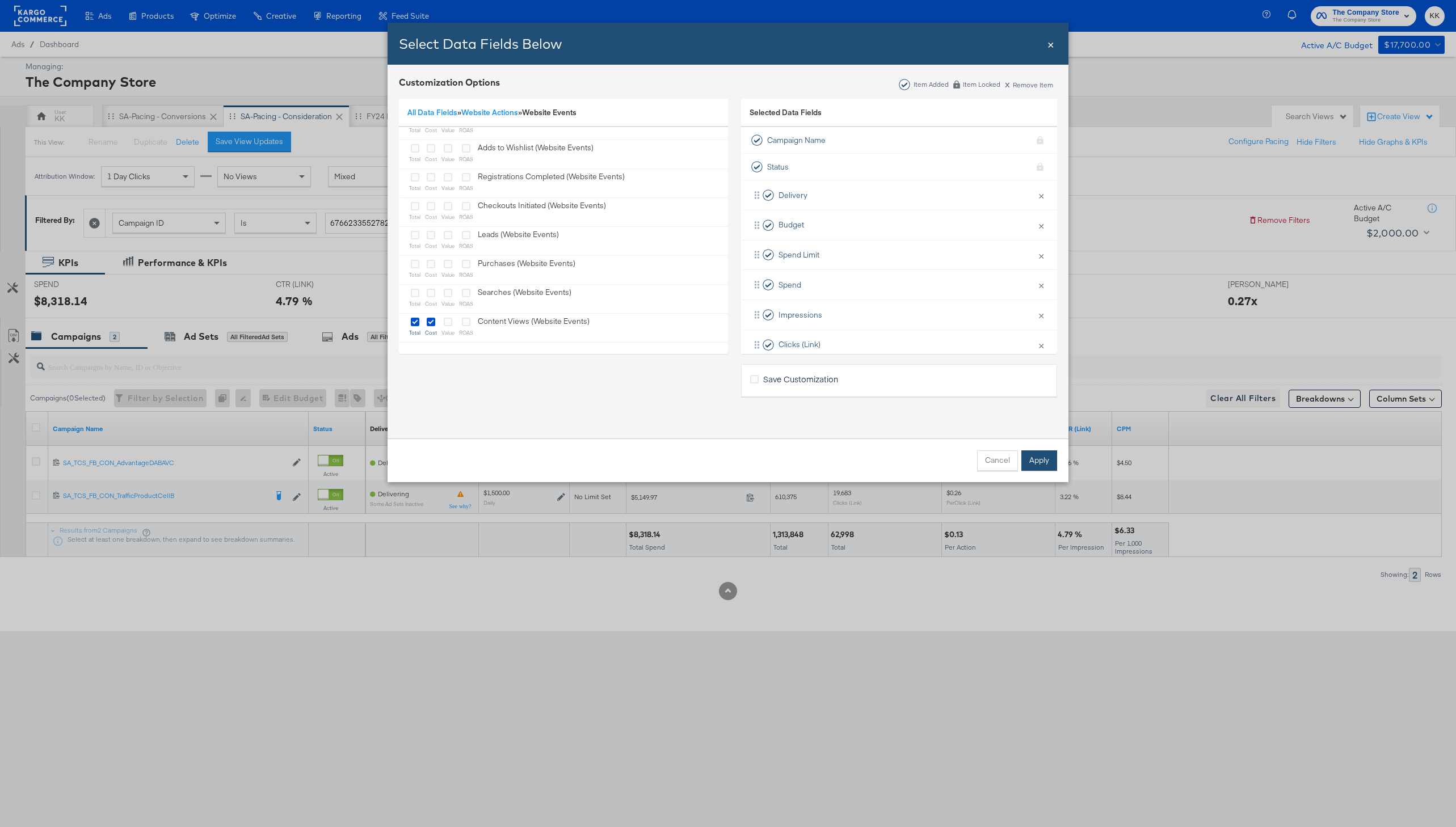
scroll to position [0, 0]
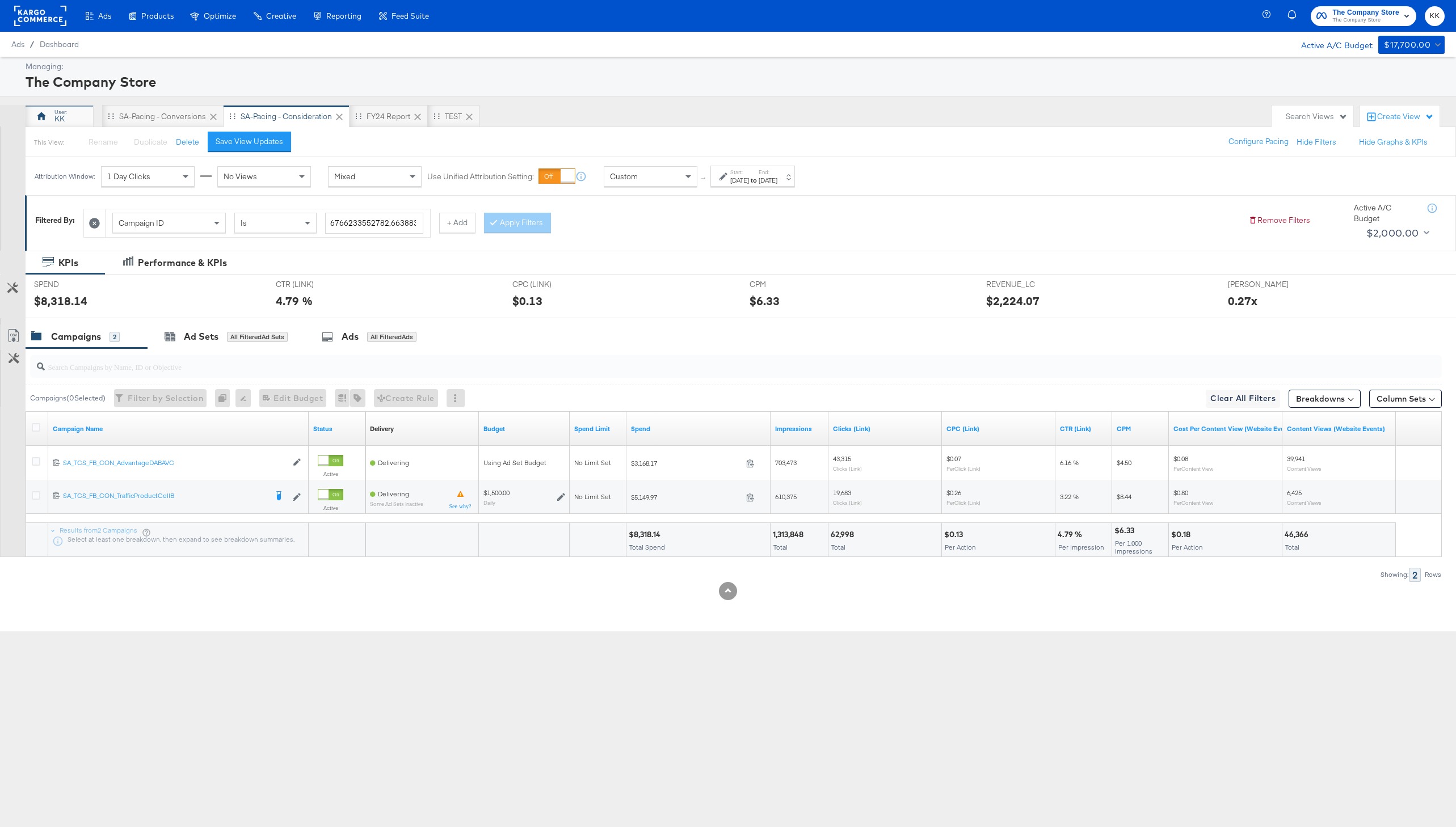
click at [76, 110] on div "KK" at bounding box center [59, 116] width 68 height 22
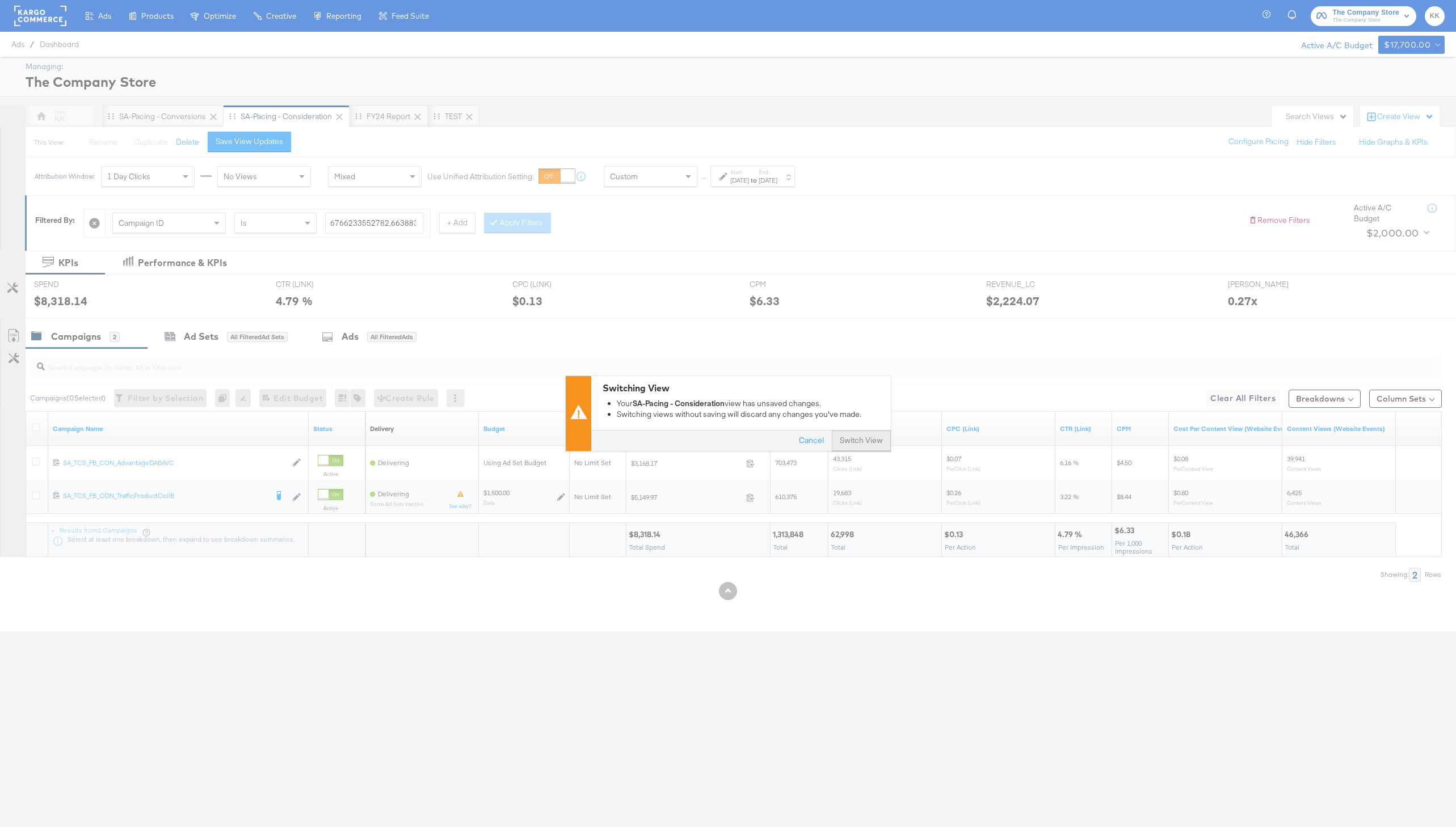
click at [856, 448] on button "Switch View" at bounding box center [861, 441] width 59 height 20
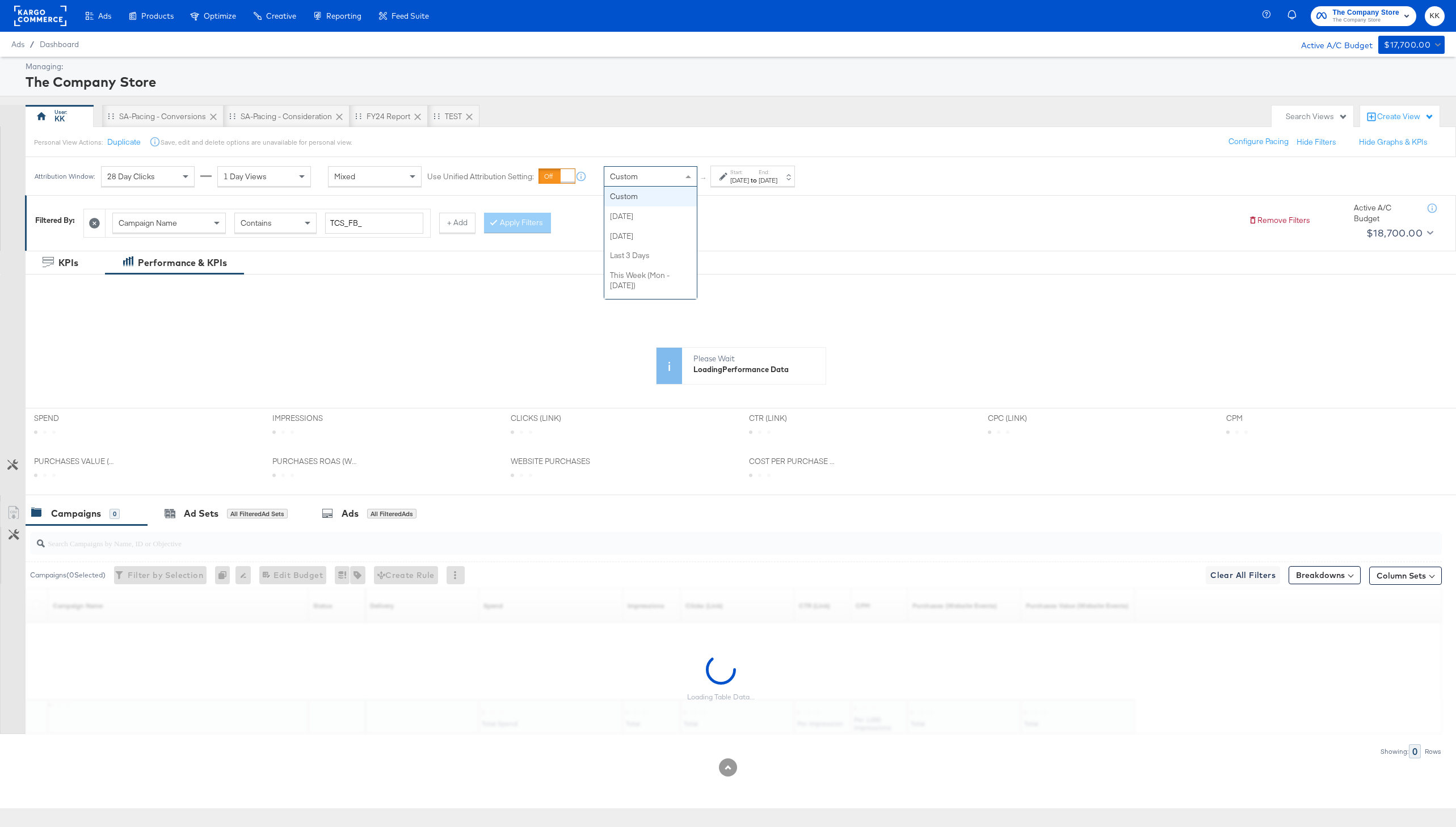
click at [682, 174] on span at bounding box center [689, 176] width 14 height 19
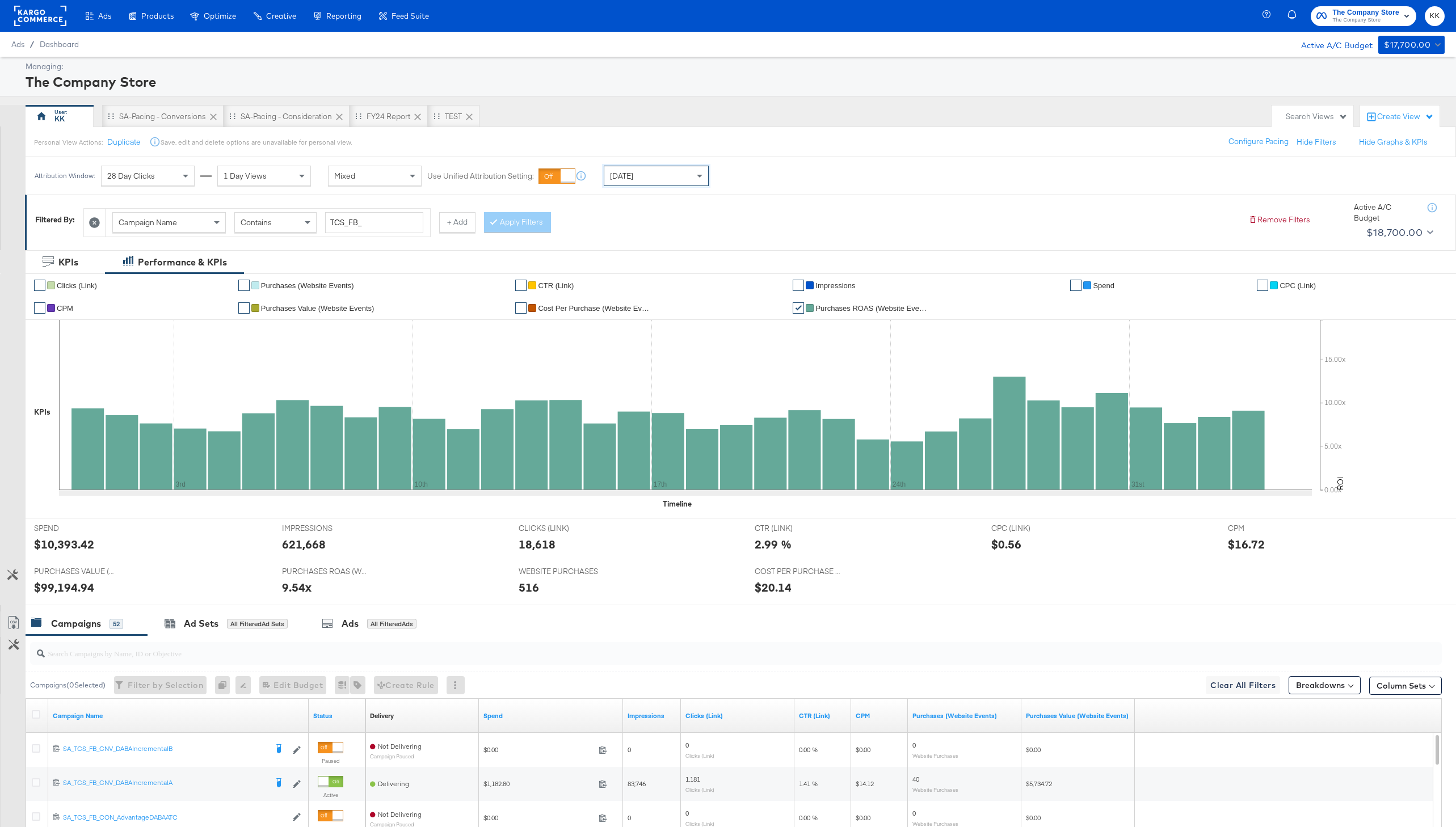
click at [79, 543] on div "$10,393.42" at bounding box center [63, 544] width 60 height 17
copy div "10,393.42"
